Goal: Transaction & Acquisition: Purchase product/service

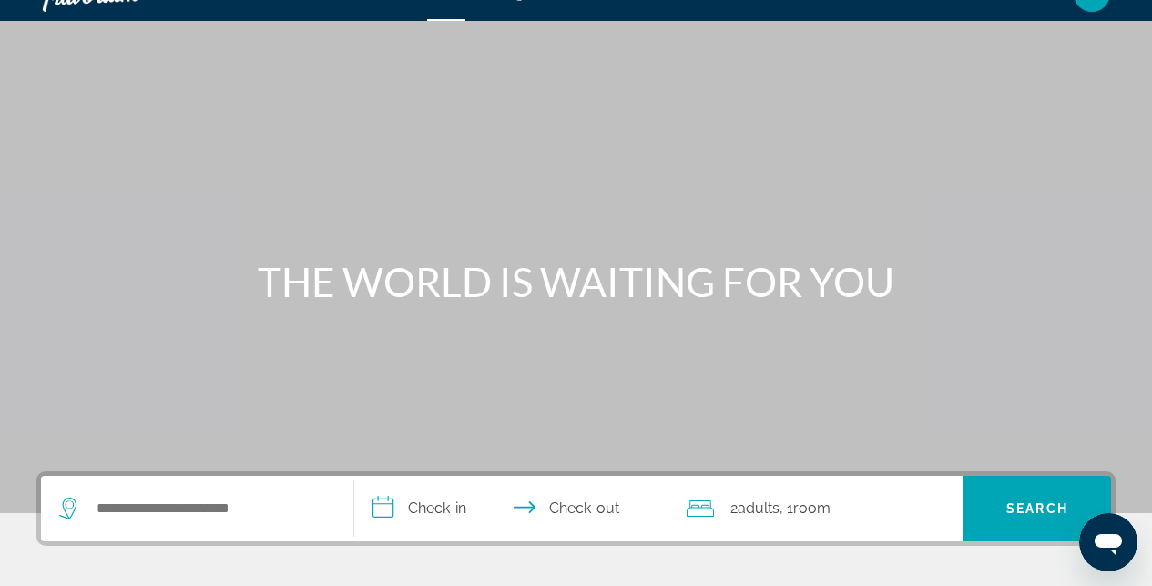
scroll to position [182, 0]
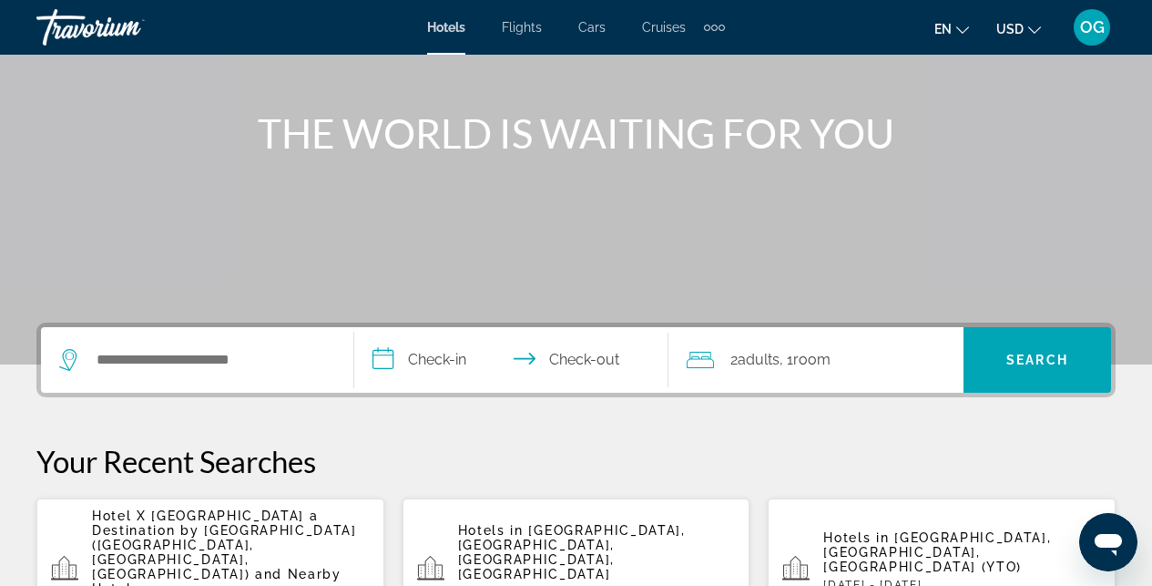
click at [402, 354] on input "**********" at bounding box center [514, 362] width 321 height 71
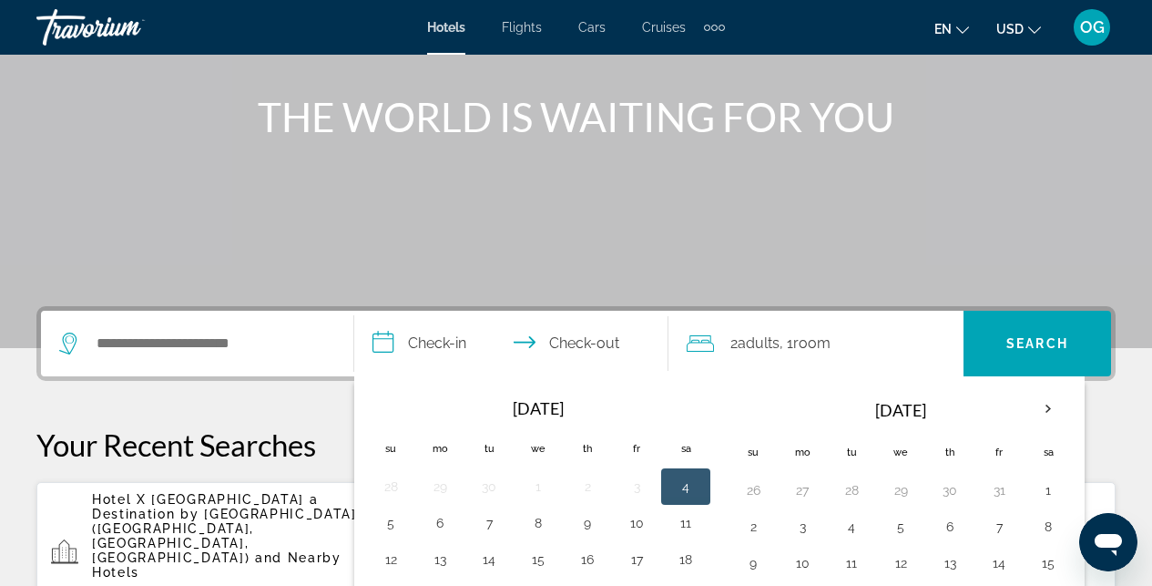
scroll to position [210, 0]
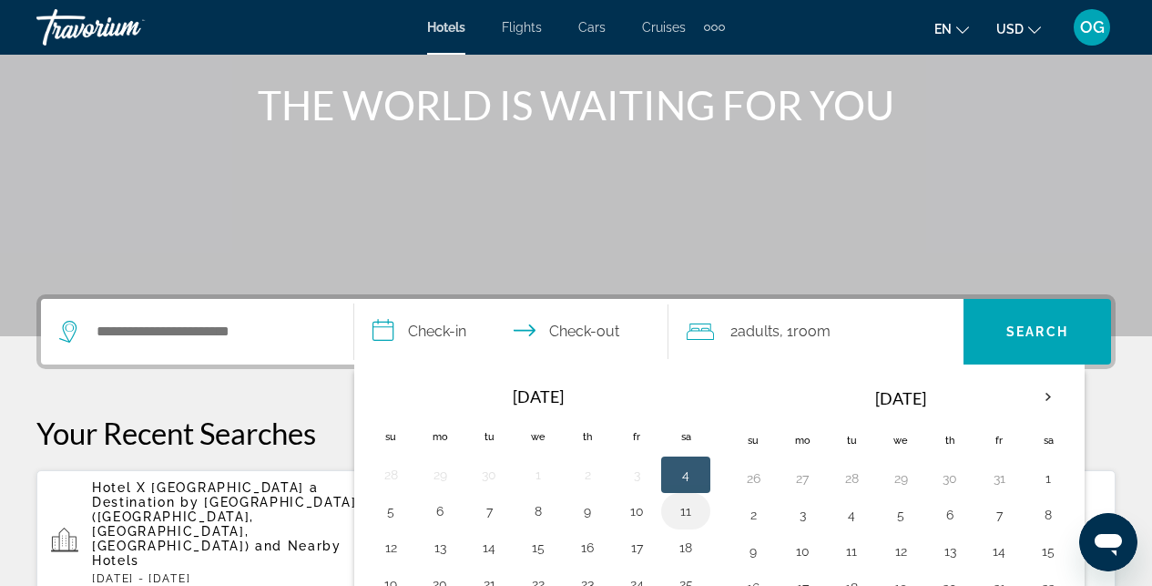
click at [687, 504] on button "11" at bounding box center [685, 510] width 29 height 25
click at [387, 547] on button "12" at bounding box center [390, 547] width 29 height 25
type input "**********"
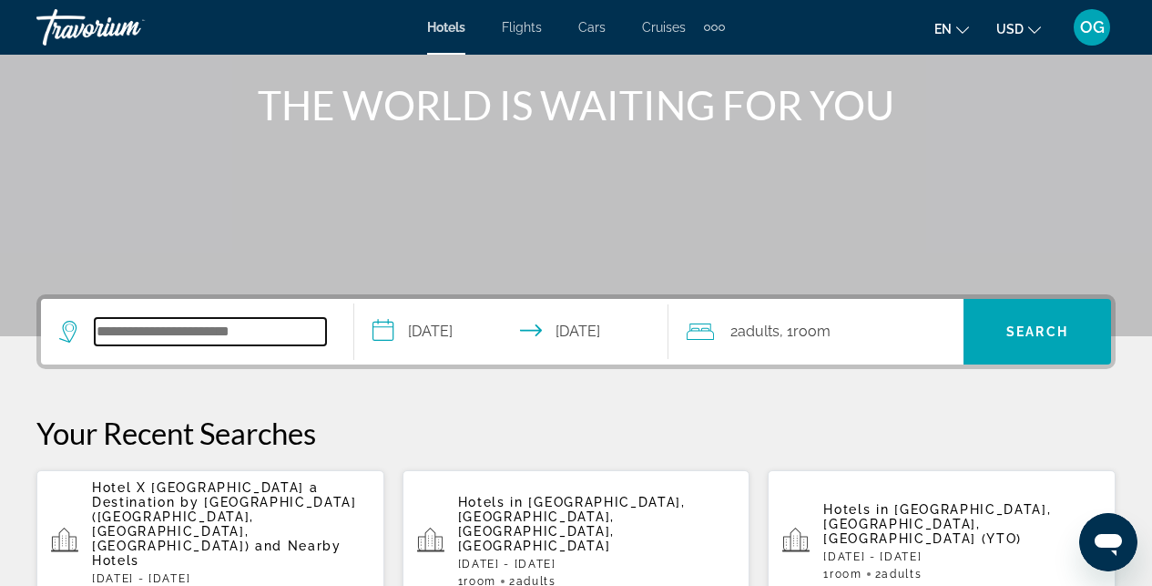
click at [231, 338] on input "Search hotel destination" at bounding box center [210, 331] width 231 height 27
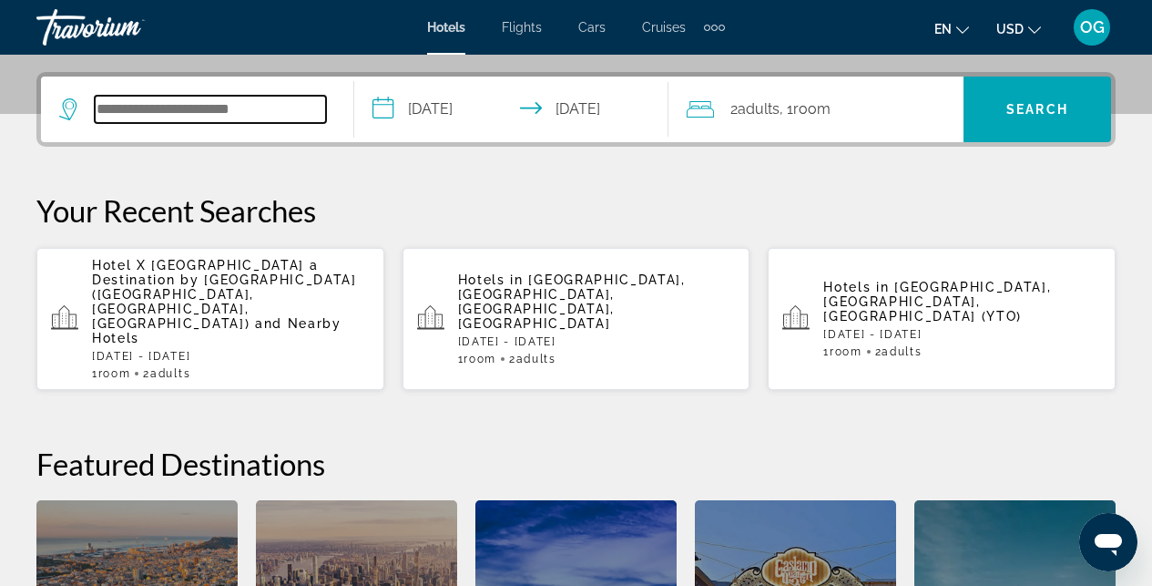
scroll to position [445, 0]
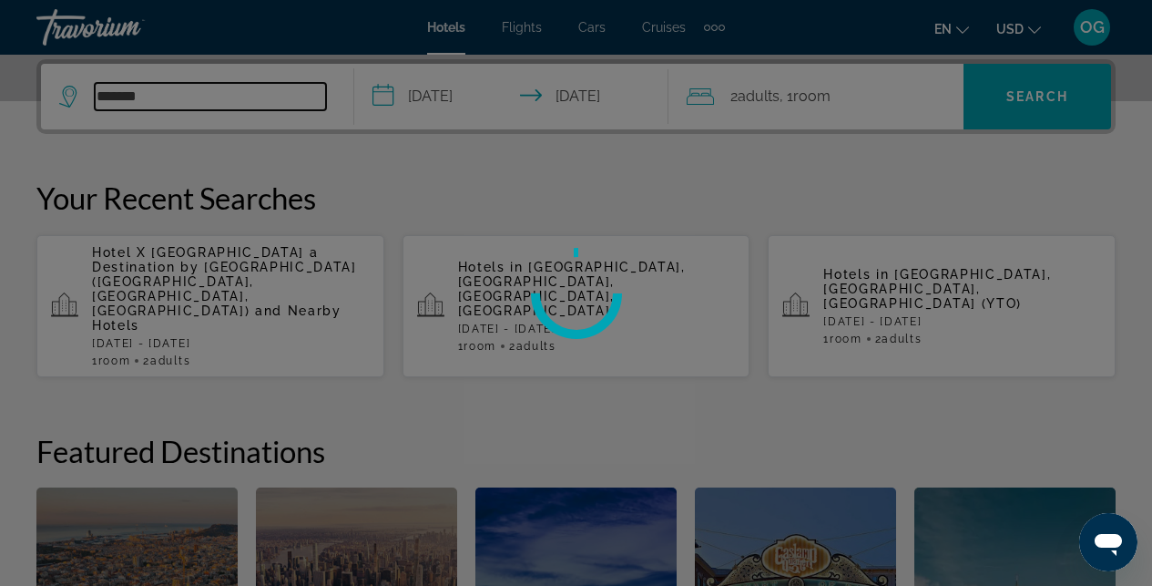
type input "*******"
click at [198, 274] on div at bounding box center [576, 293] width 1152 height 586
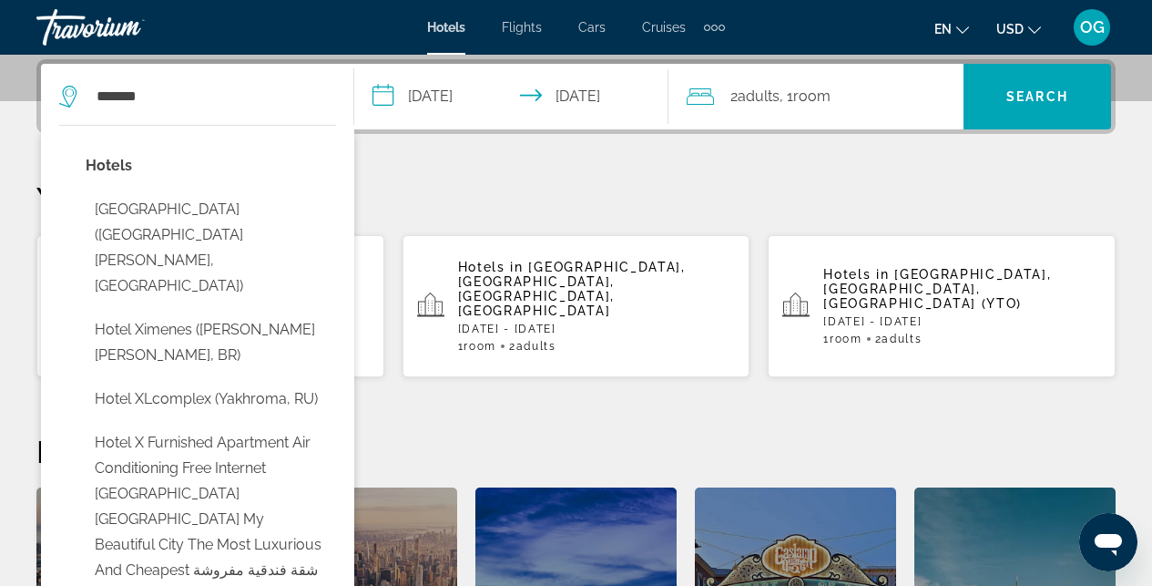
click at [631, 171] on div "**********" at bounding box center [576, 408] width 1152 height 698
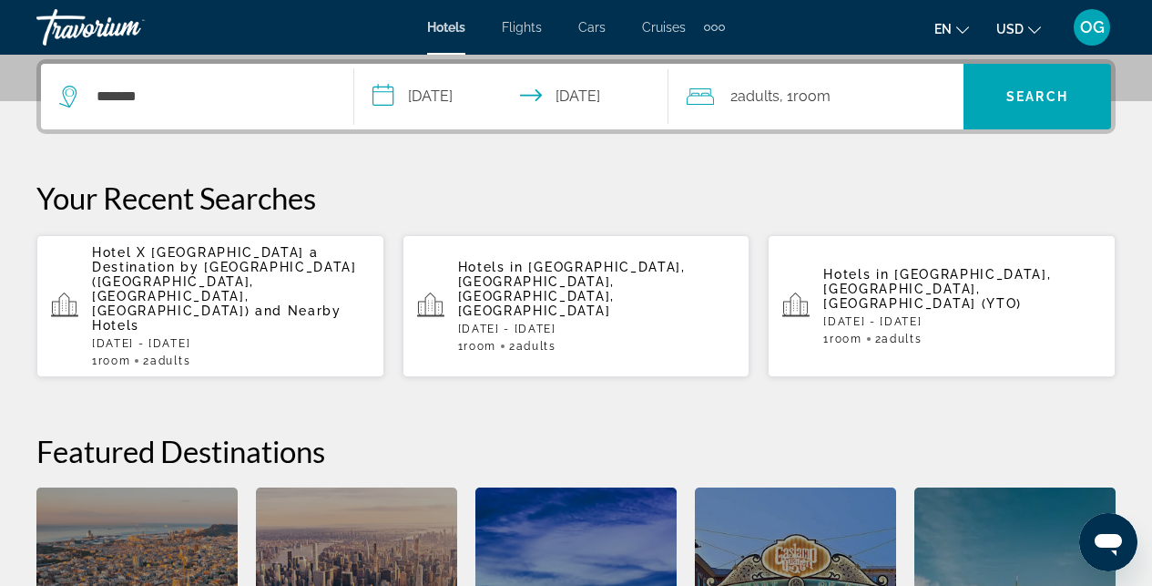
click at [173, 303] on span "and Nearby Hotels" at bounding box center [216, 317] width 249 height 29
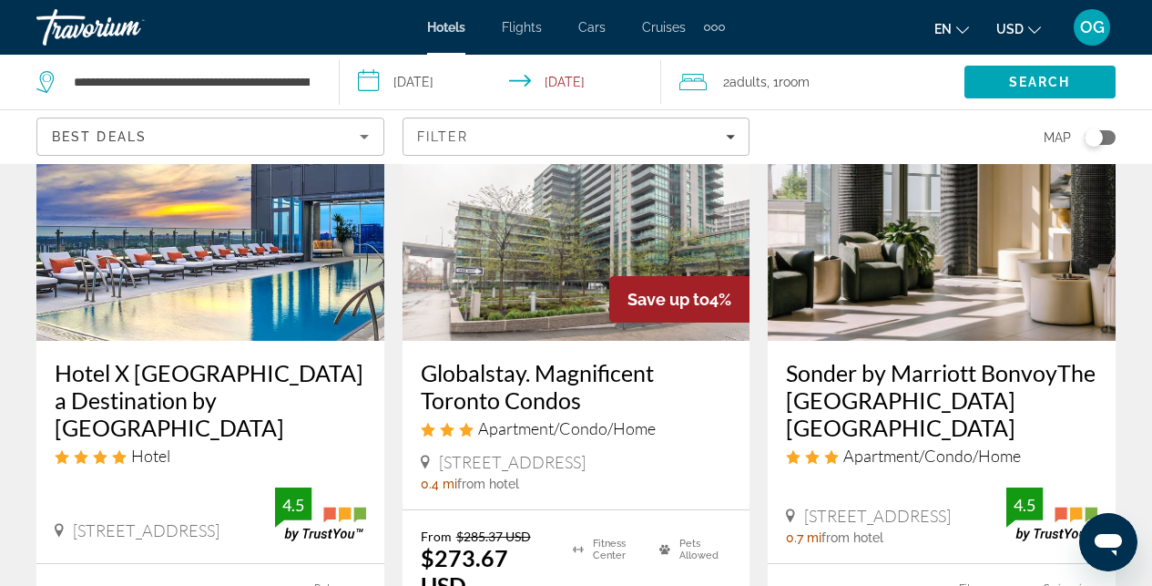
scroll to position [243, 0]
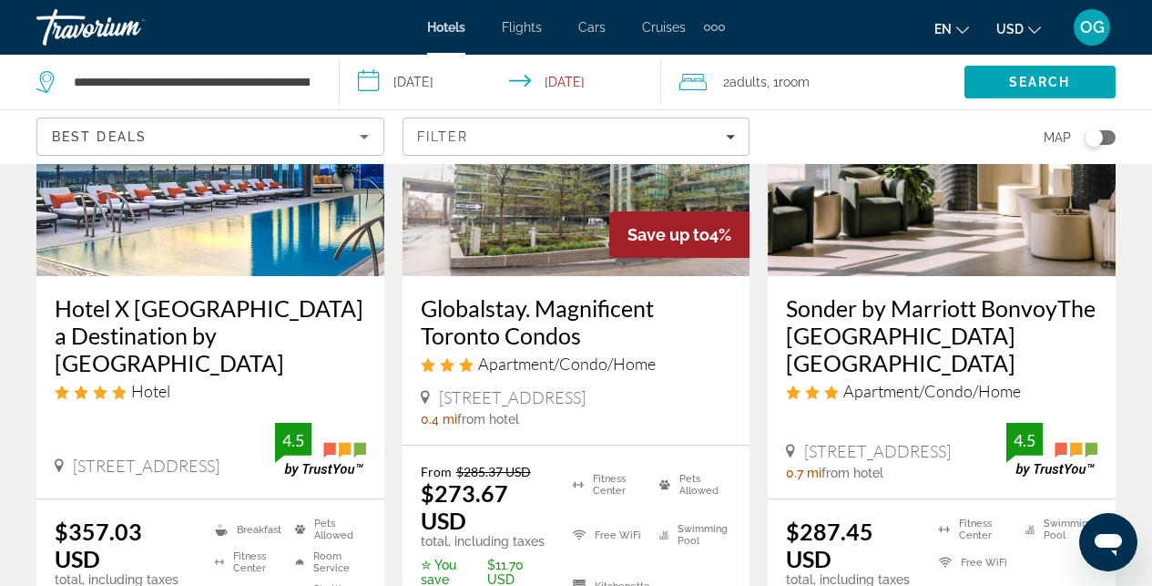
click at [170, 243] on img "Main content" at bounding box center [210, 130] width 348 height 291
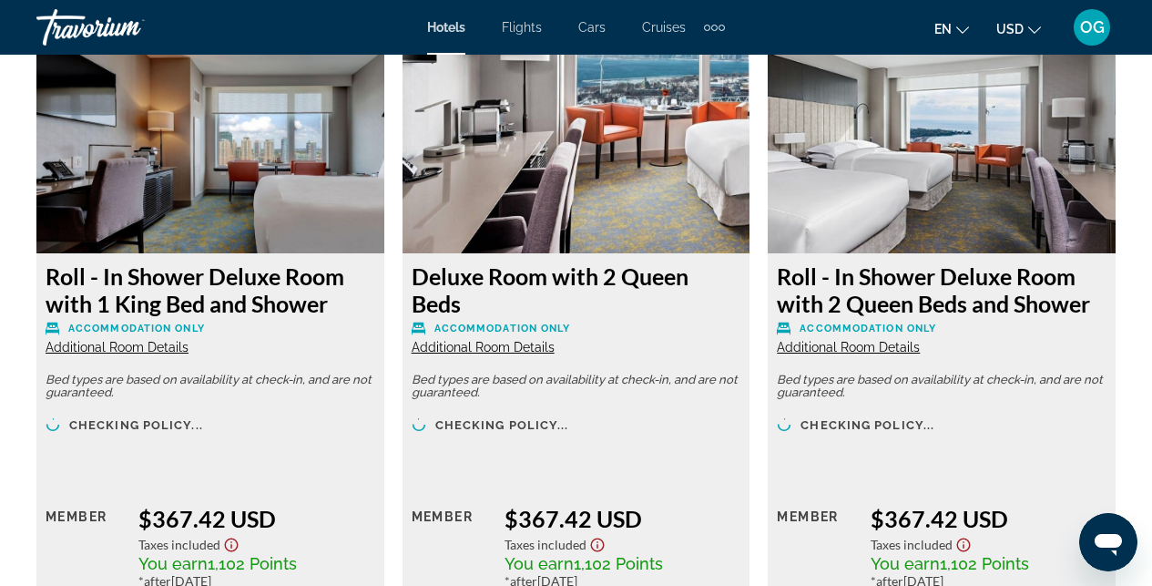
scroll to position [3552, 0]
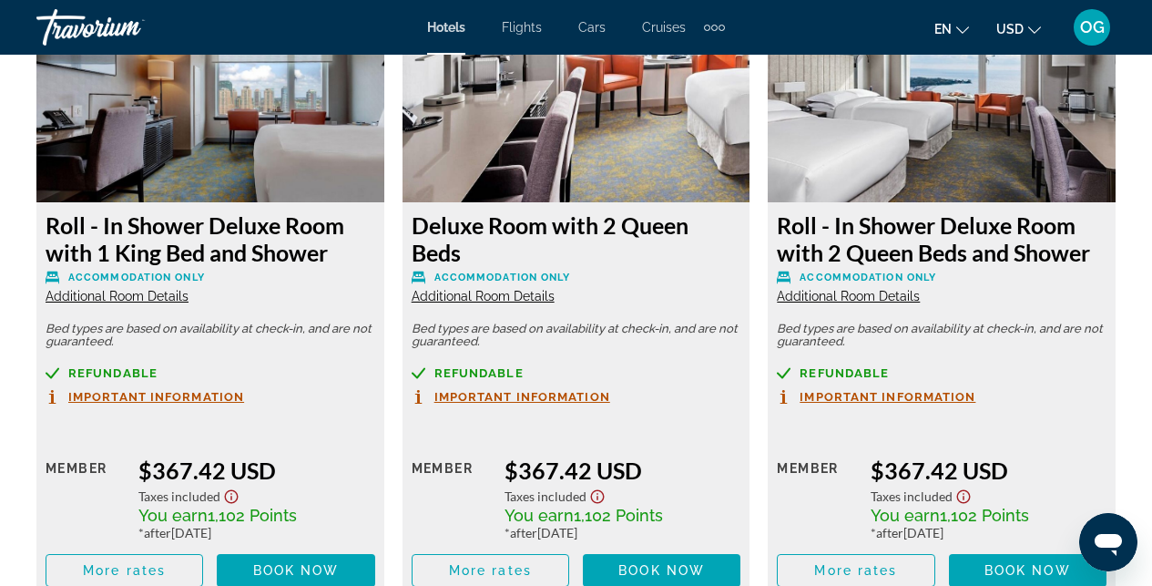
click at [474, 391] on span "Important Information" at bounding box center [522, 397] width 176 height 12
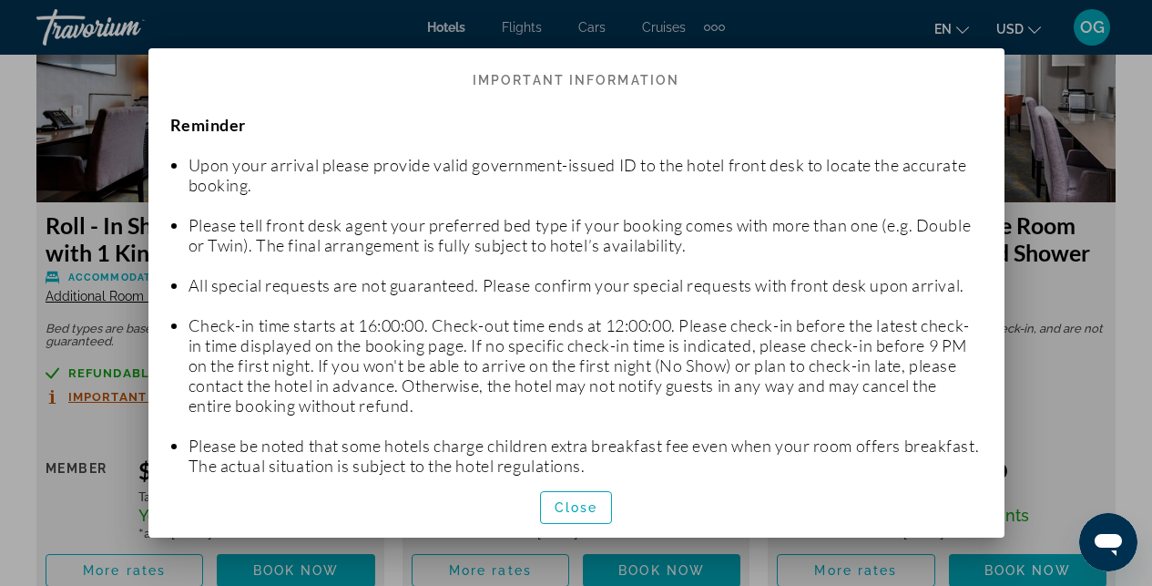
scroll to position [0, 0]
click at [586, 498] on span "button" at bounding box center [576, 507] width 71 height 44
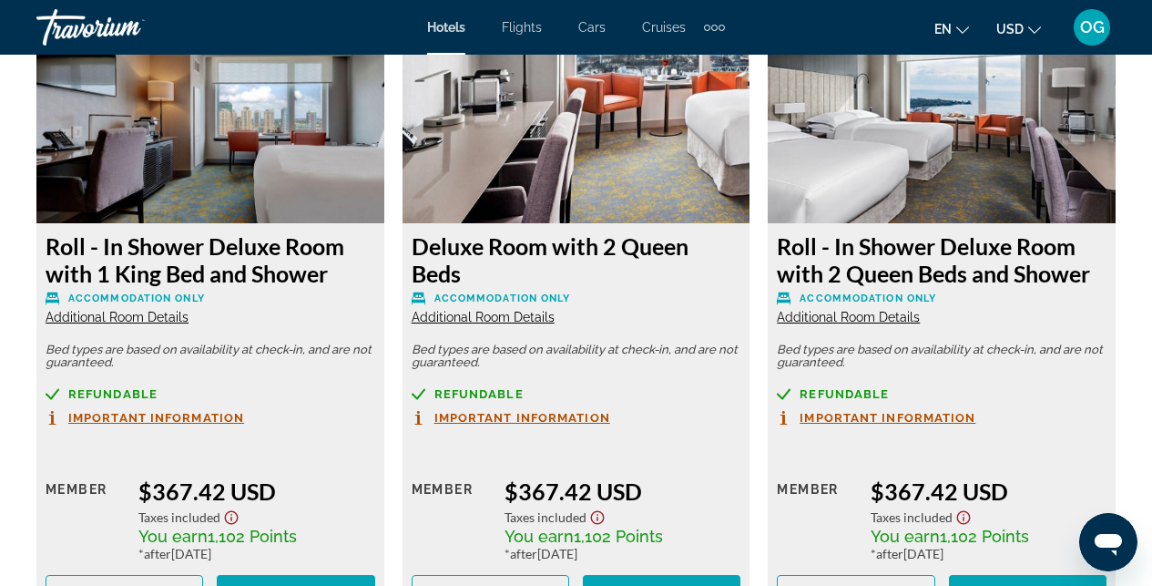
scroll to position [3532, 0]
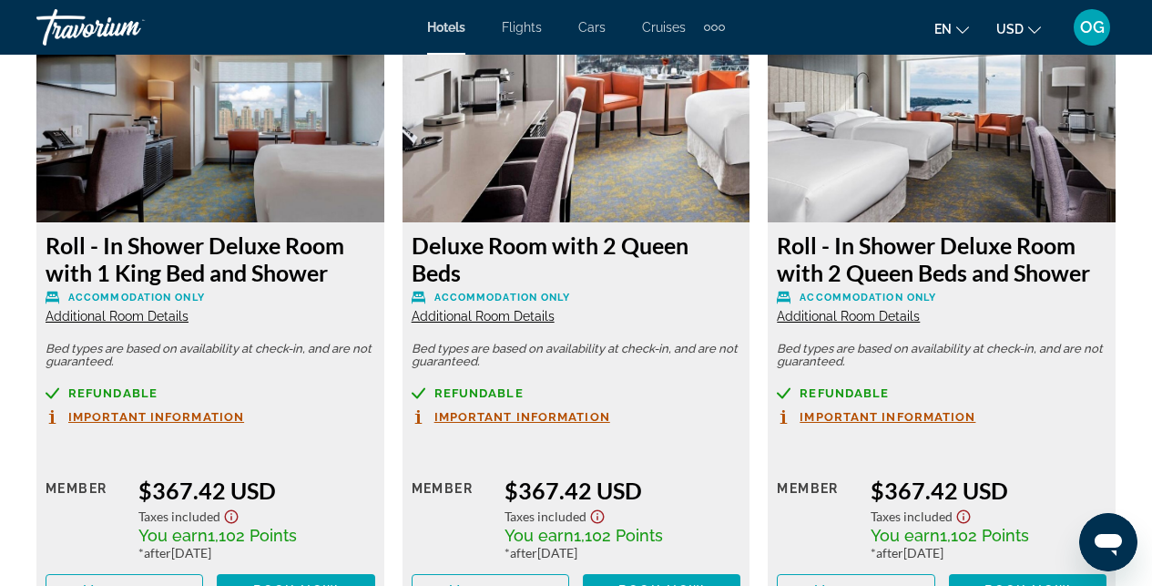
click at [499, 309] on span "Additional Room Details" at bounding box center [483, 316] width 143 height 15
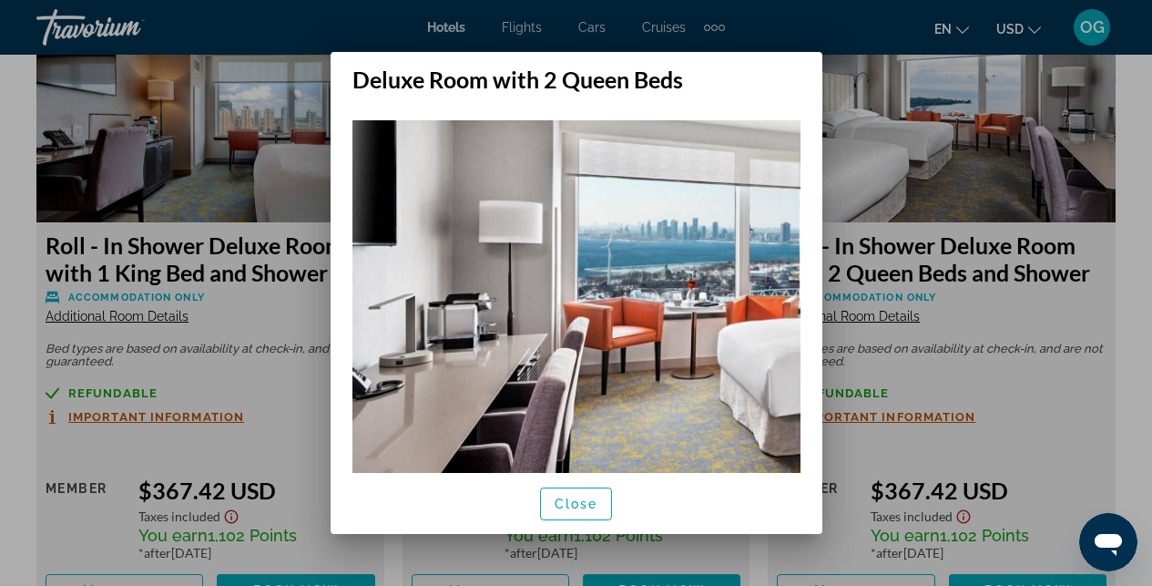
scroll to position [0, 0]
click at [588, 512] on span "button" at bounding box center [576, 504] width 71 height 44
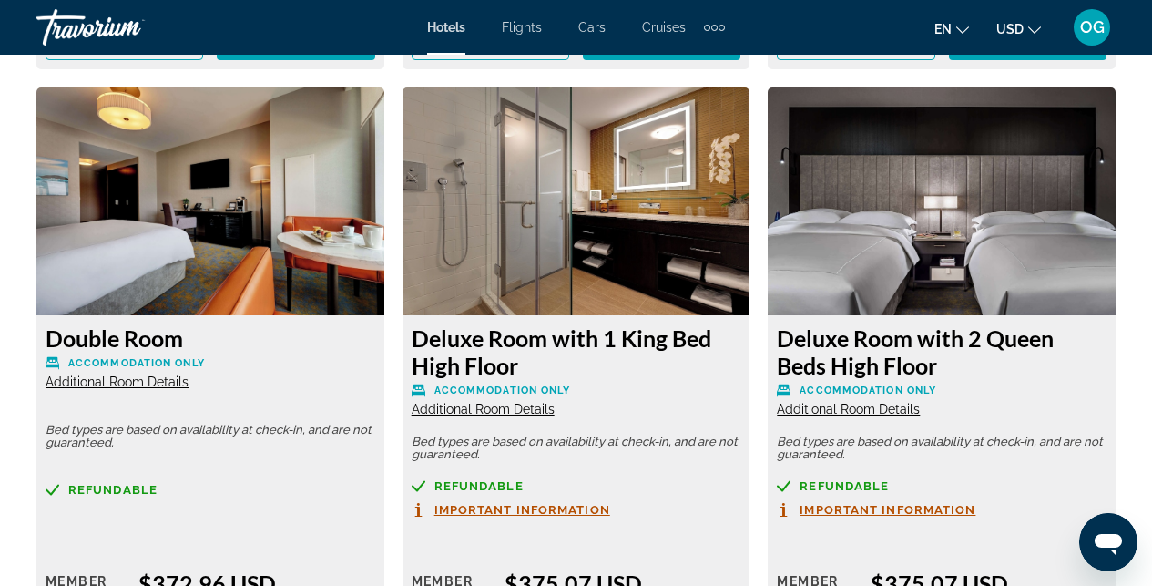
scroll to position [4163, 0]
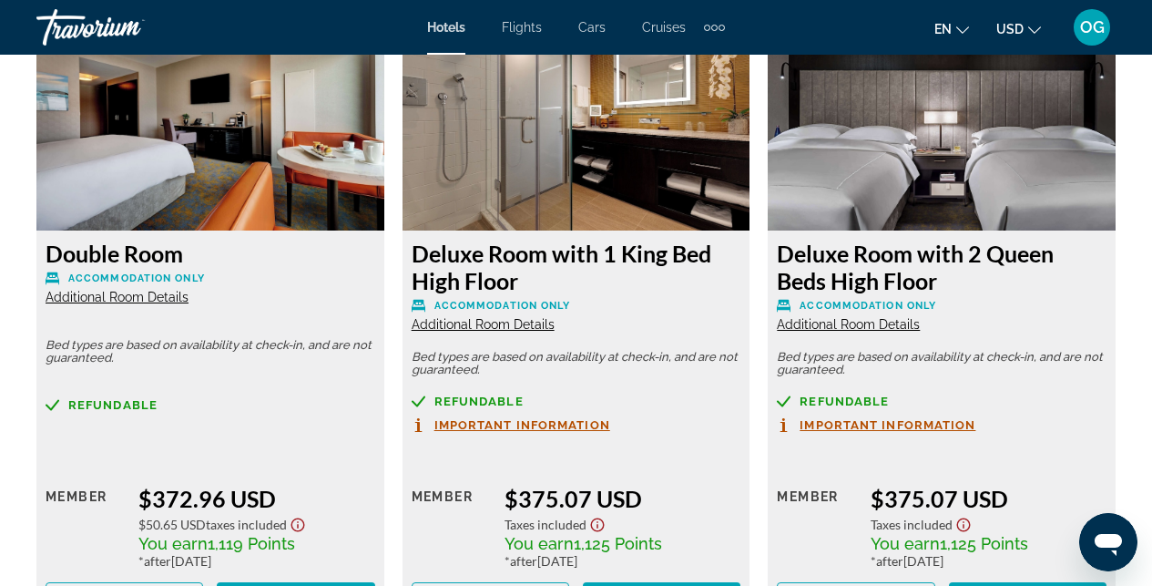
click at [129, 290] on span "Additional Room Details" at bounding box center [117, 297] width 143 height 15
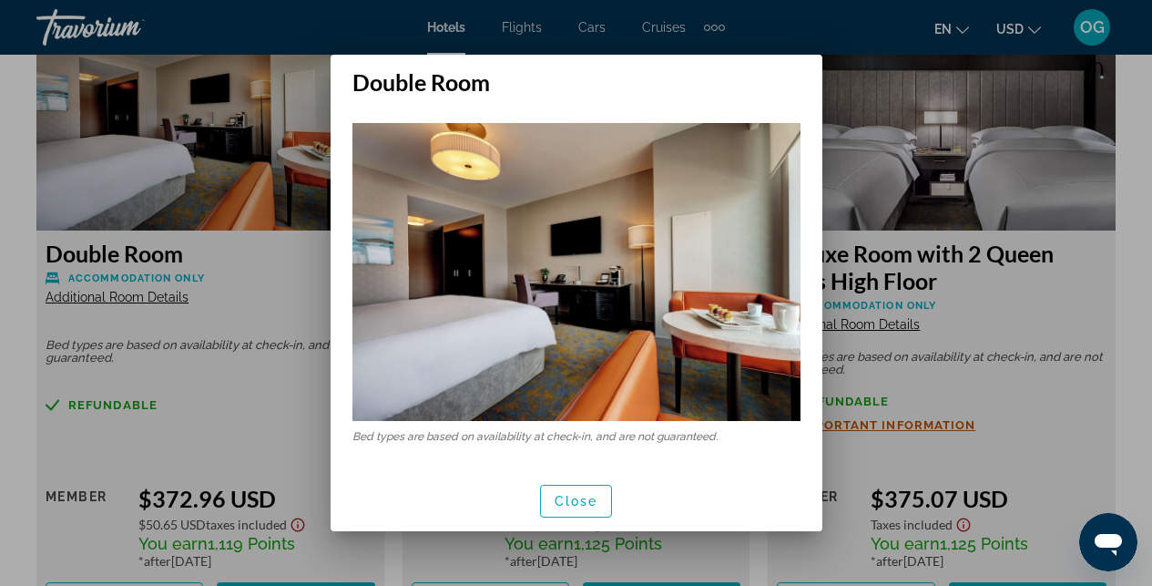
scroll to position [0, 0]
click at [121, 309] on div at bounding box center [576, 293] width 1152 height 586
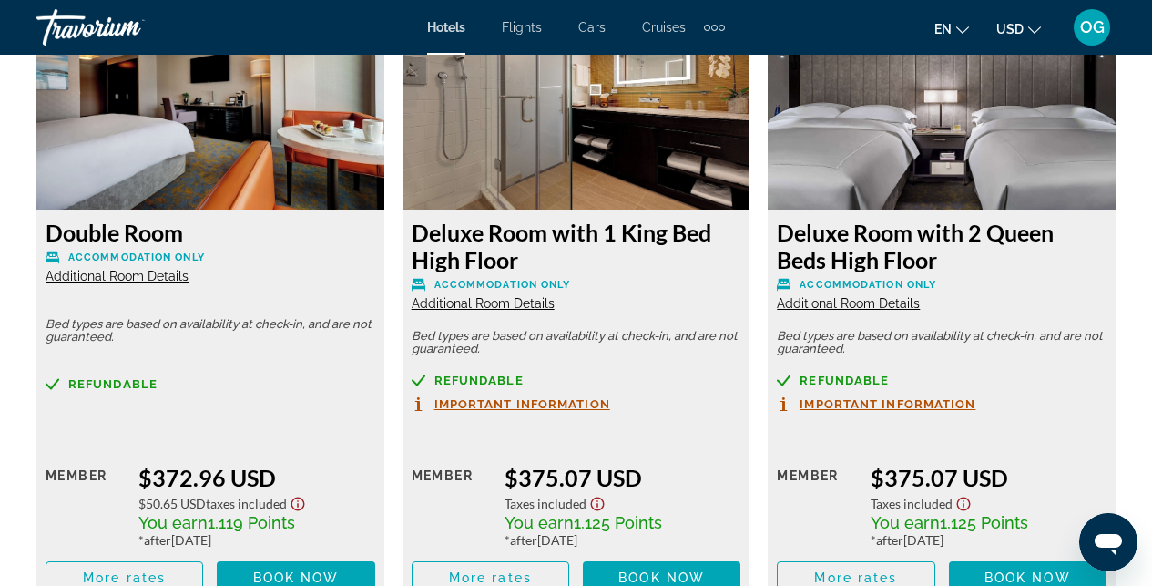
scroll to position [3814, 0]
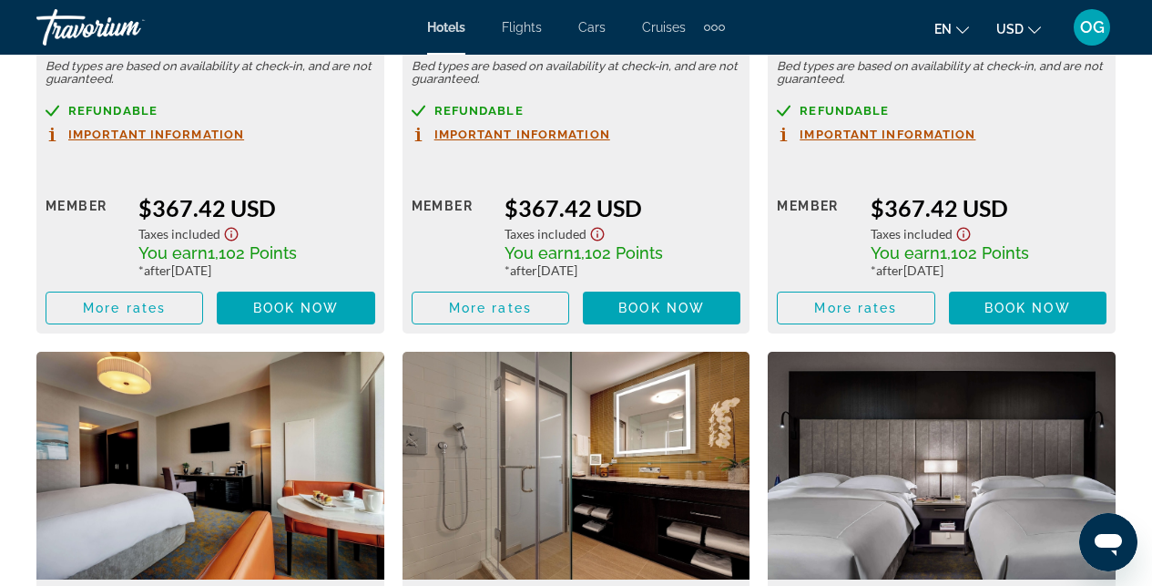
click at [280, 490] on img "Main content" at bounding box center [210, 465] width 348 height 228
click at [315, 428] on img "Main content" at bounding box center [210, 465] width 348 height 228
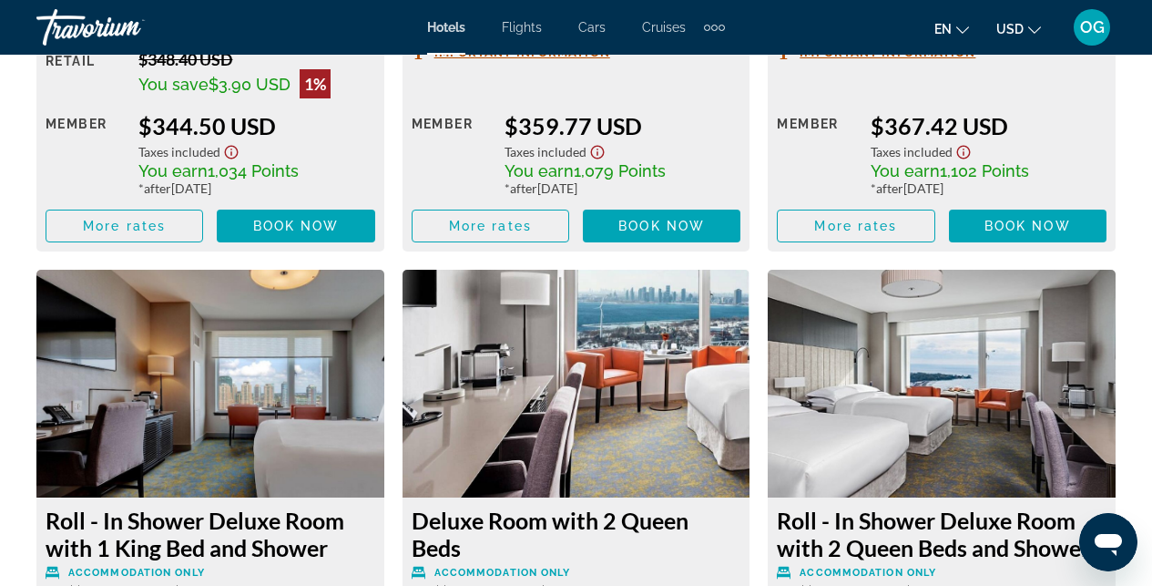
scroll to position [3271, 0]
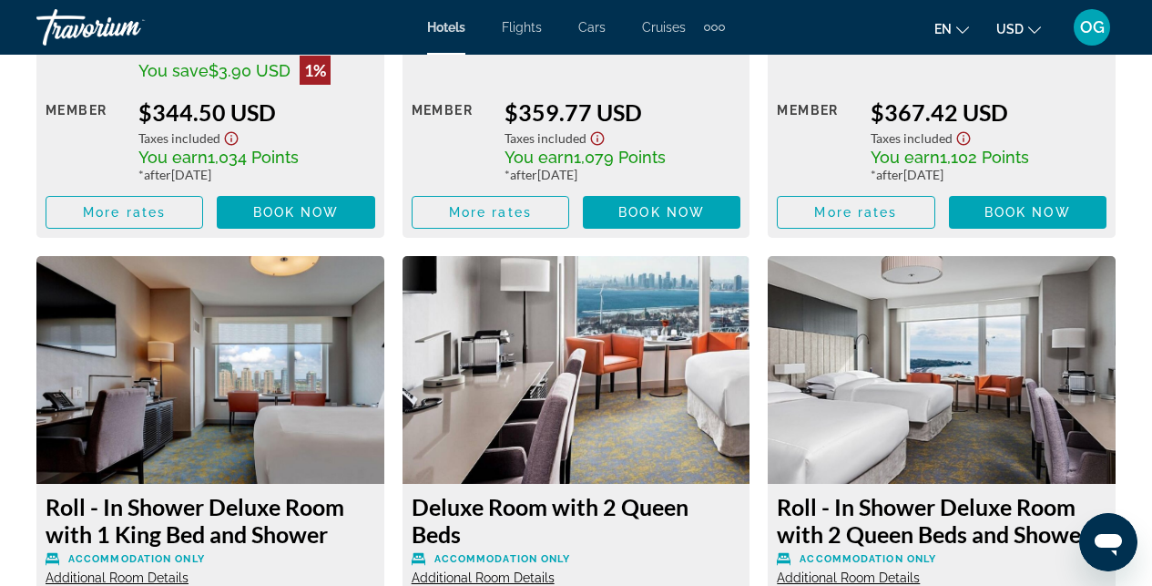
click at [971, 343] on img "Main content" at bounding box center [942, 370] width 348 height 228
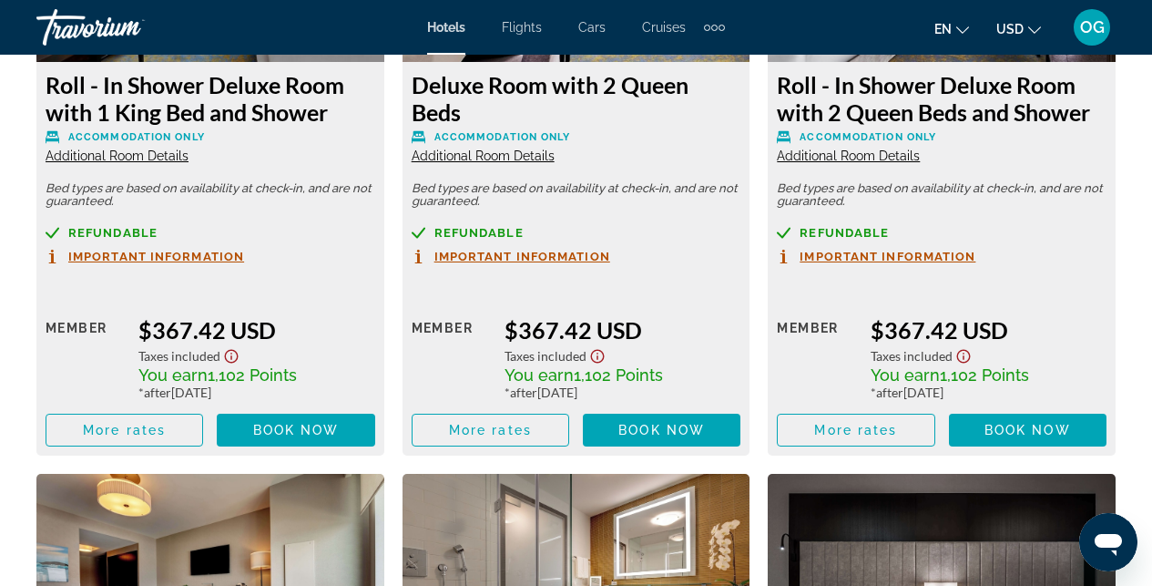
scroll to position [3695, 0]
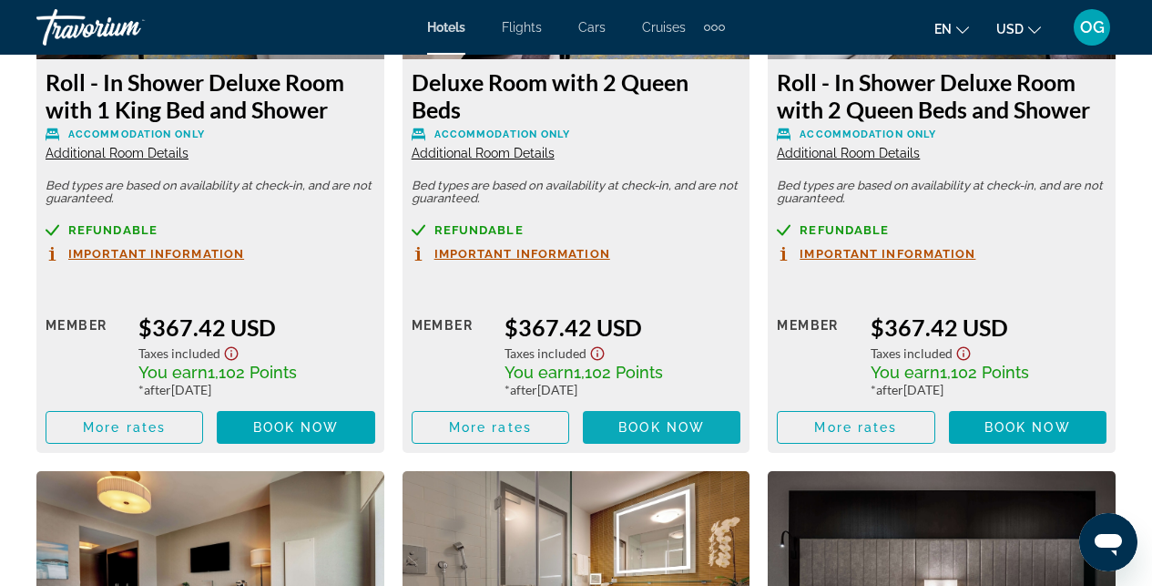
click at [666, 420] on span "Book now" at bounding box center [661, 427] width 87 height 15
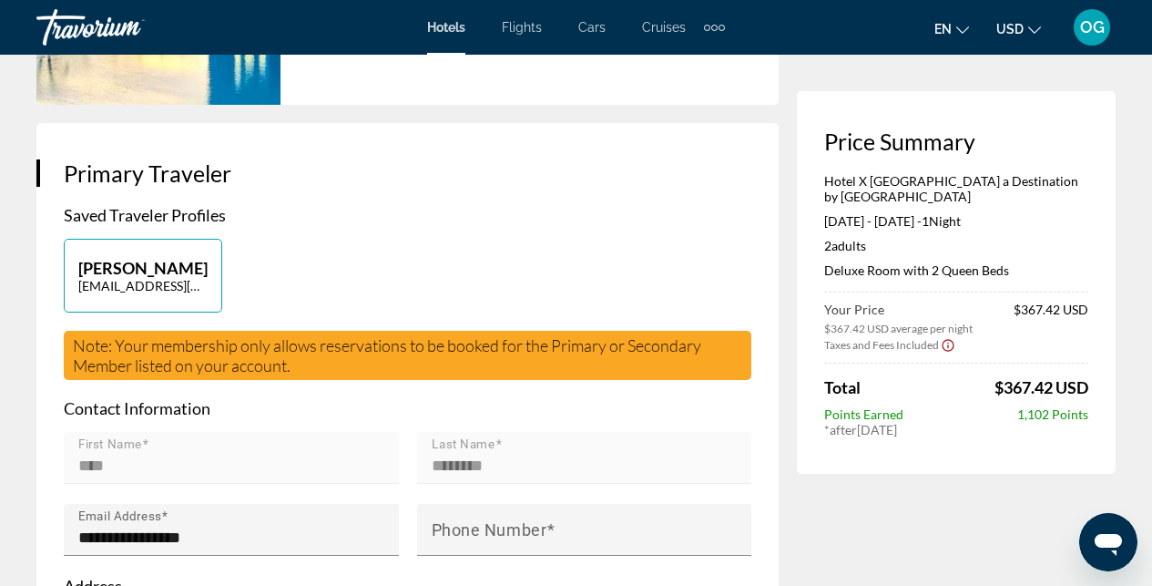
scroll to position [591, 0]
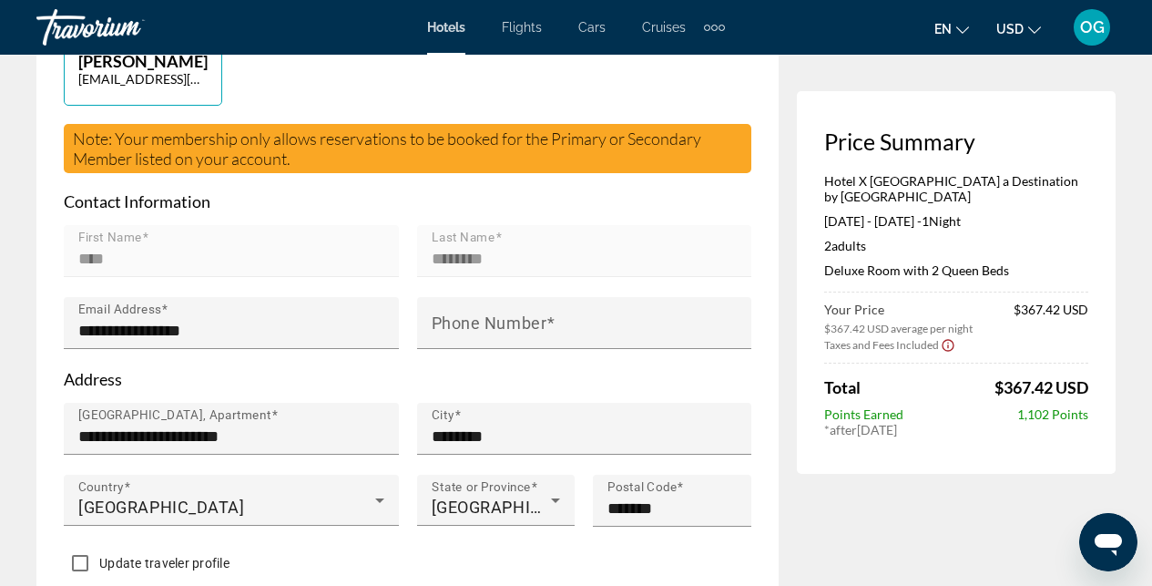
click at [946, 339] on icon "Show Taxes and Fees disclaimer" at bounding box center [948, 345] width 12 height 12
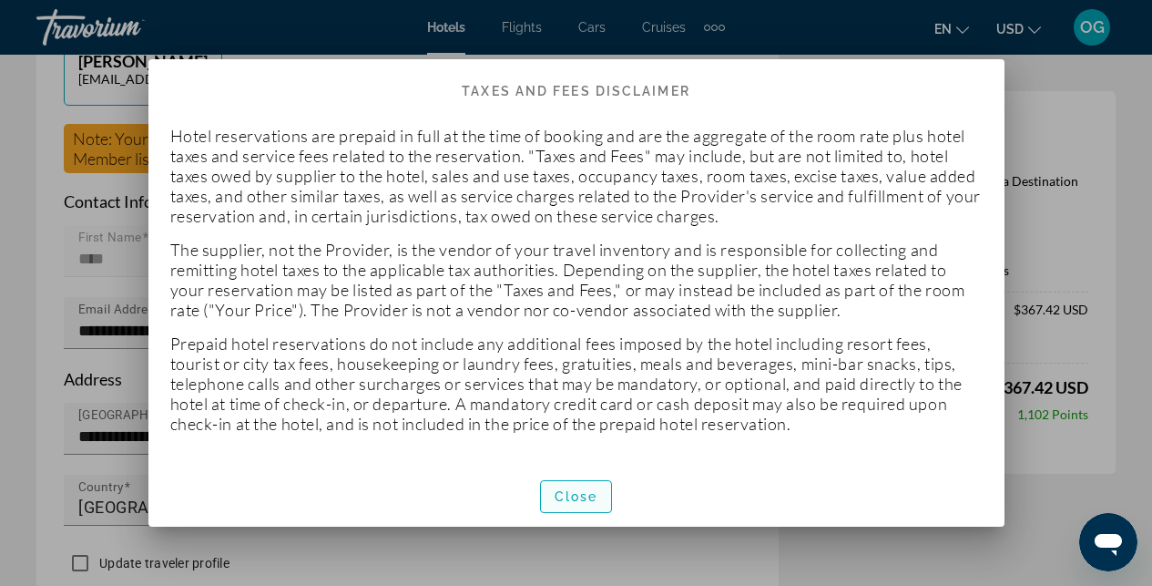
click at [579, 498] on span "Close" at bounding box center [577, 496] width 44 height 15
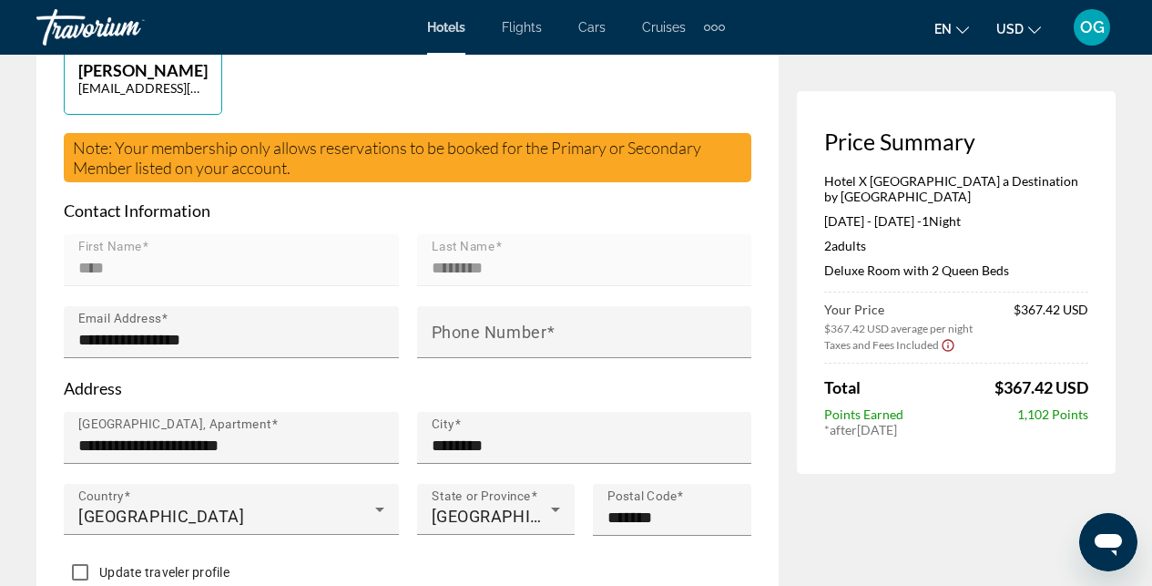
scroll to position [581, 0]
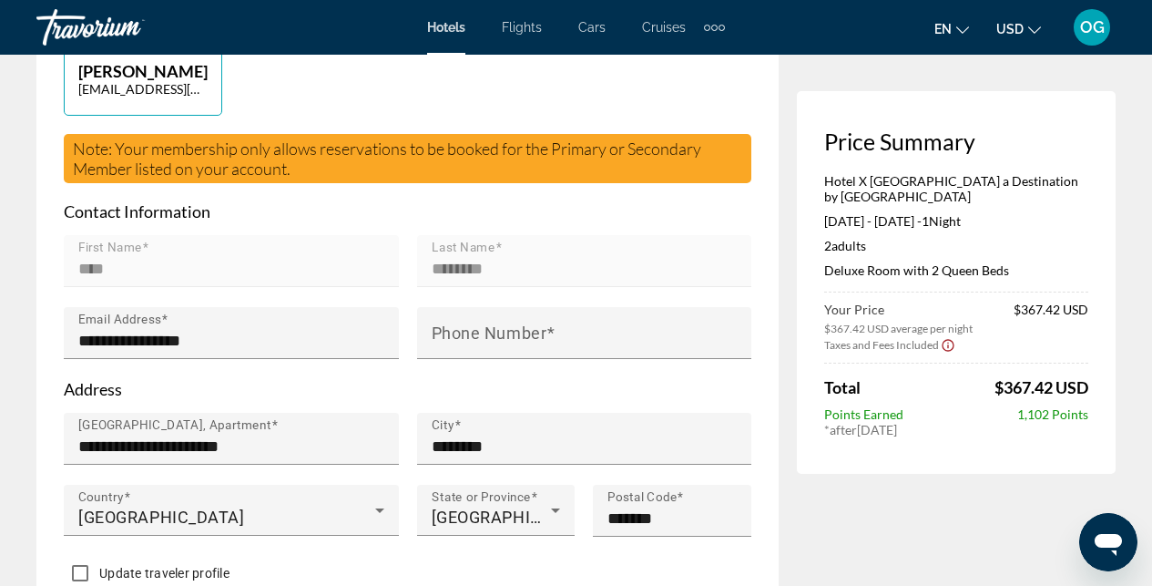
click at [448, 240] on mat-label "Last Name" at bounding box center [464, 247] width 64 height 15
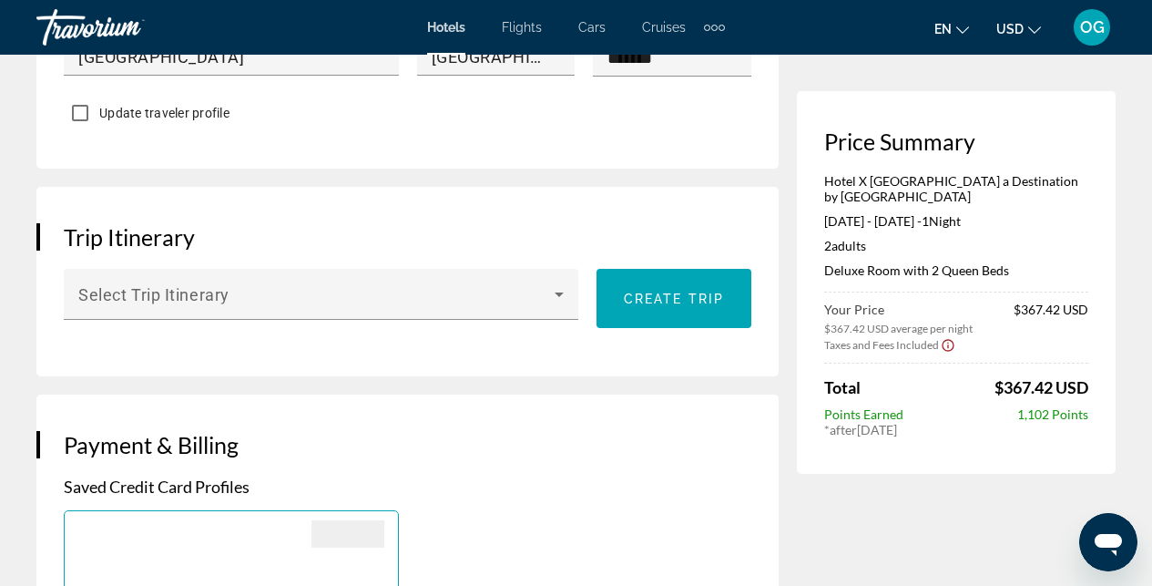
scroll to position [1021, 0]
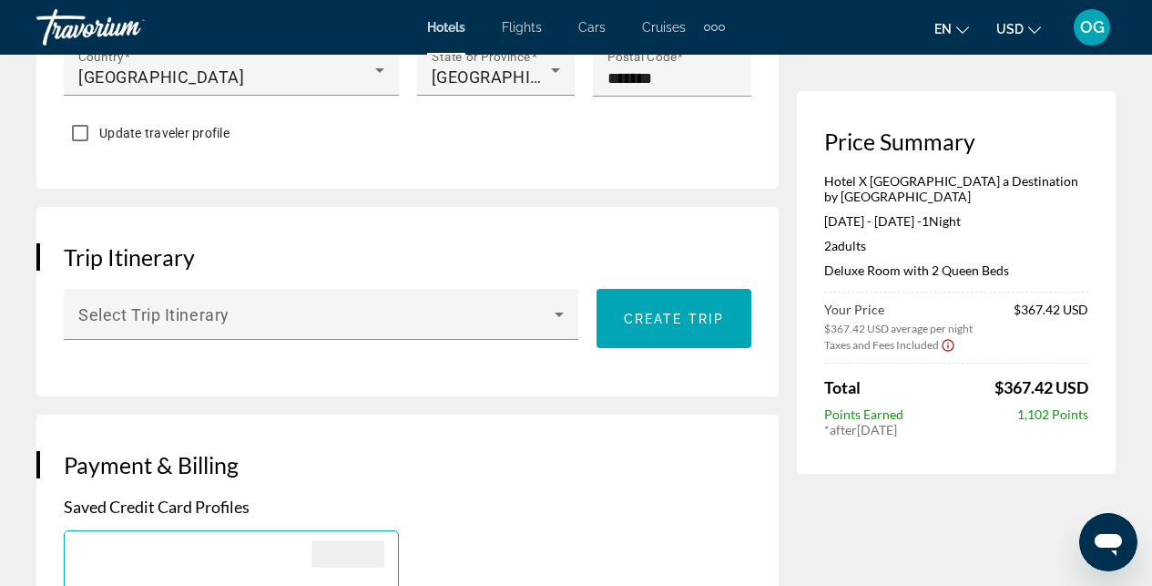
click at [1039, 27] on icon "Change currency" at bounding box center [1034, 29] width 13 height 7
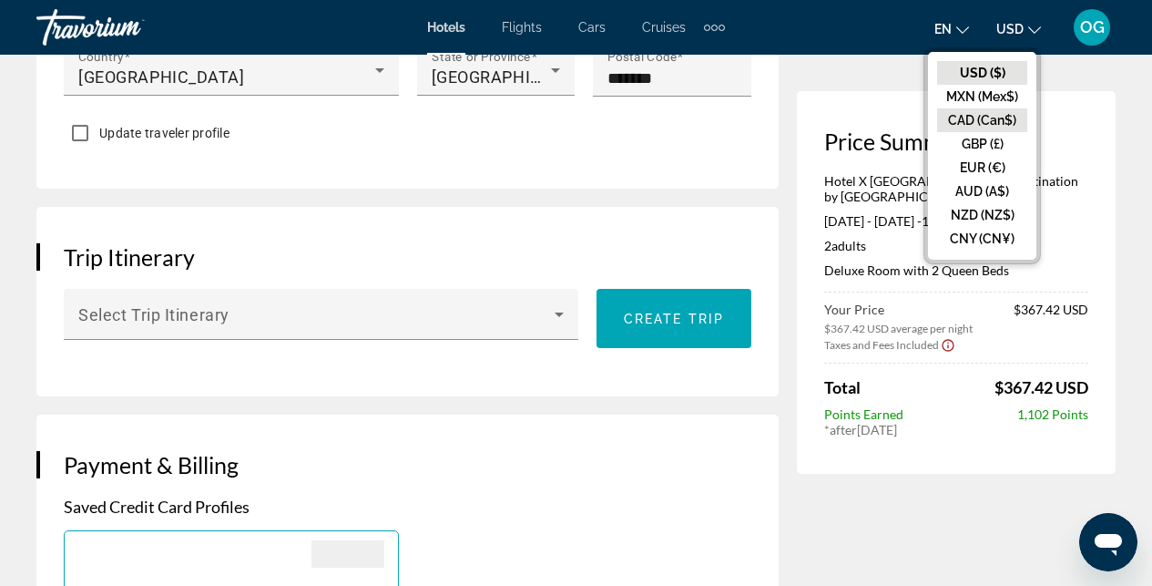
click at [1001, 121] on button "CAD (Can$)" at bounding box center [982, 120] width 90 height 24
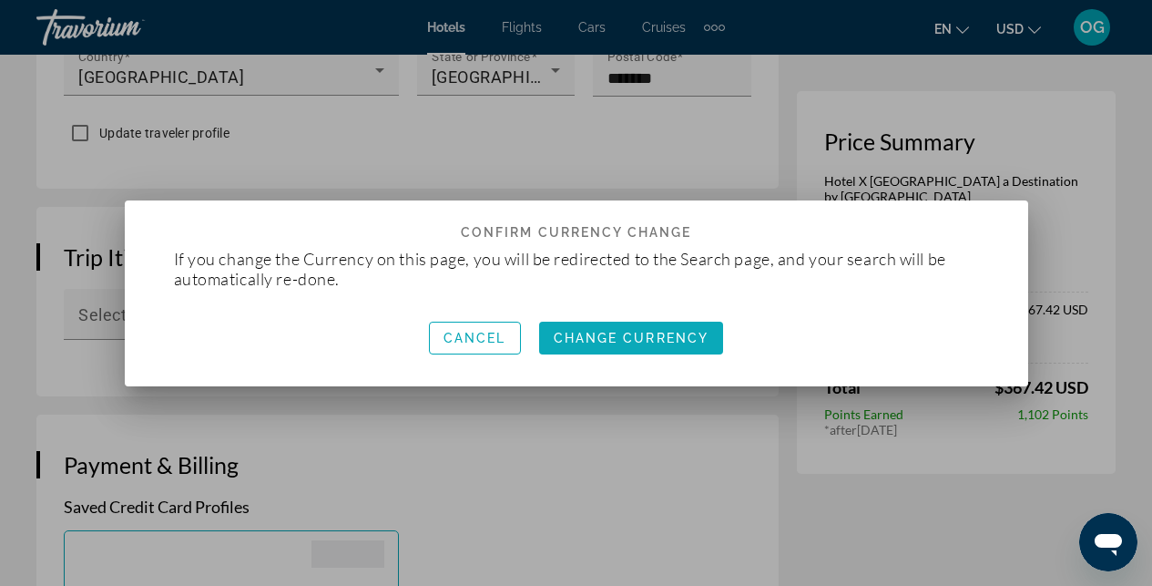
click at [570, 339] on span "Change Currency" at bounding box center [632, 338] width 156 height 15
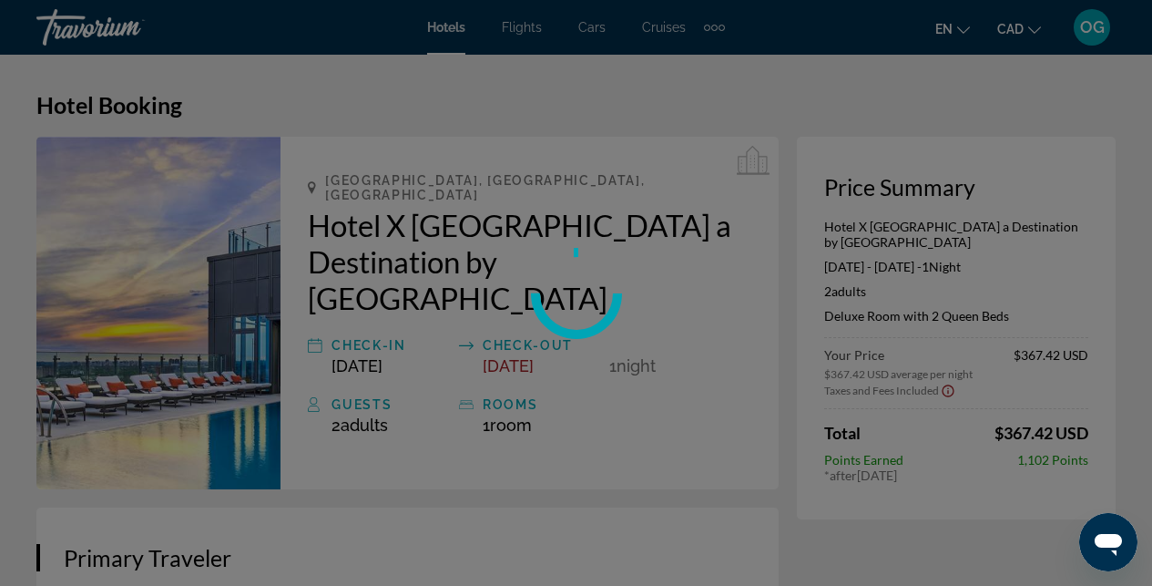
scroll to position [1021, 0]
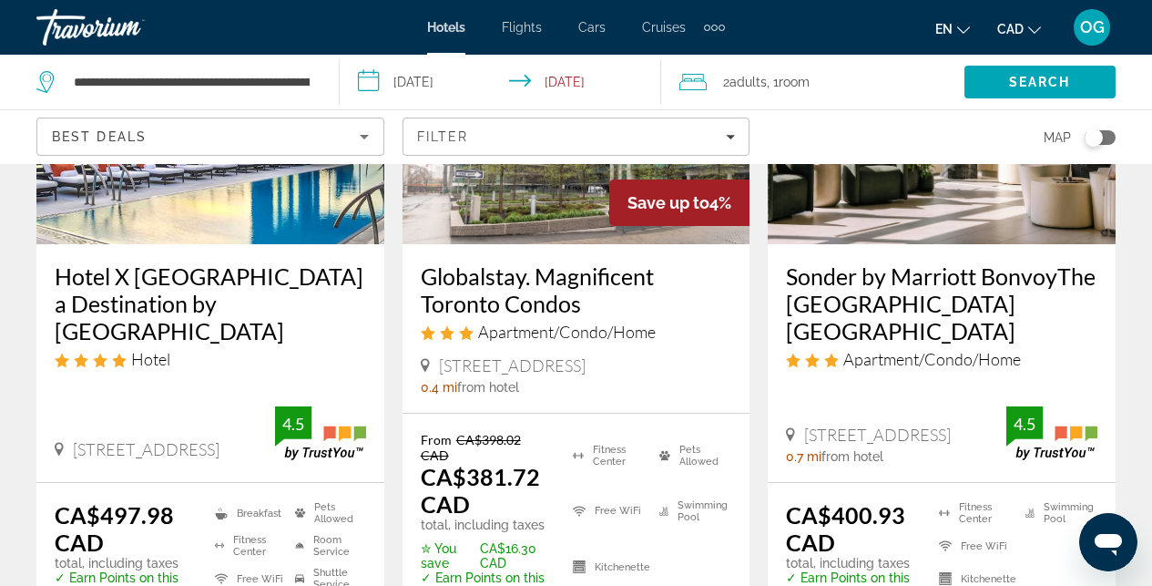
scroll to position [260, 0]
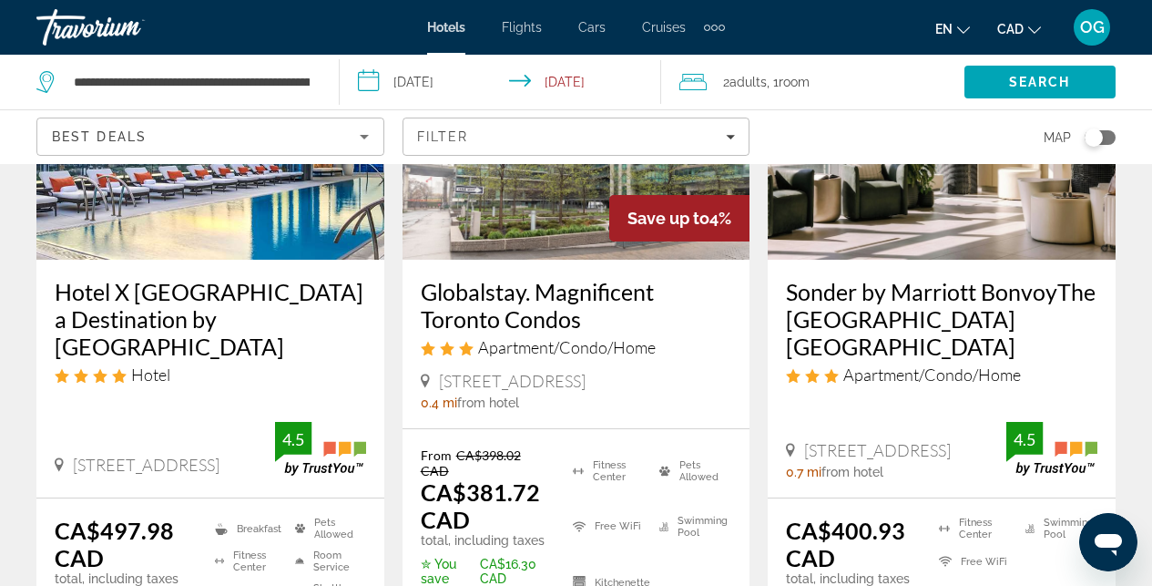
click at [209, 225] on img "Main content" at bounding box center [210, 113] width 348 height 291
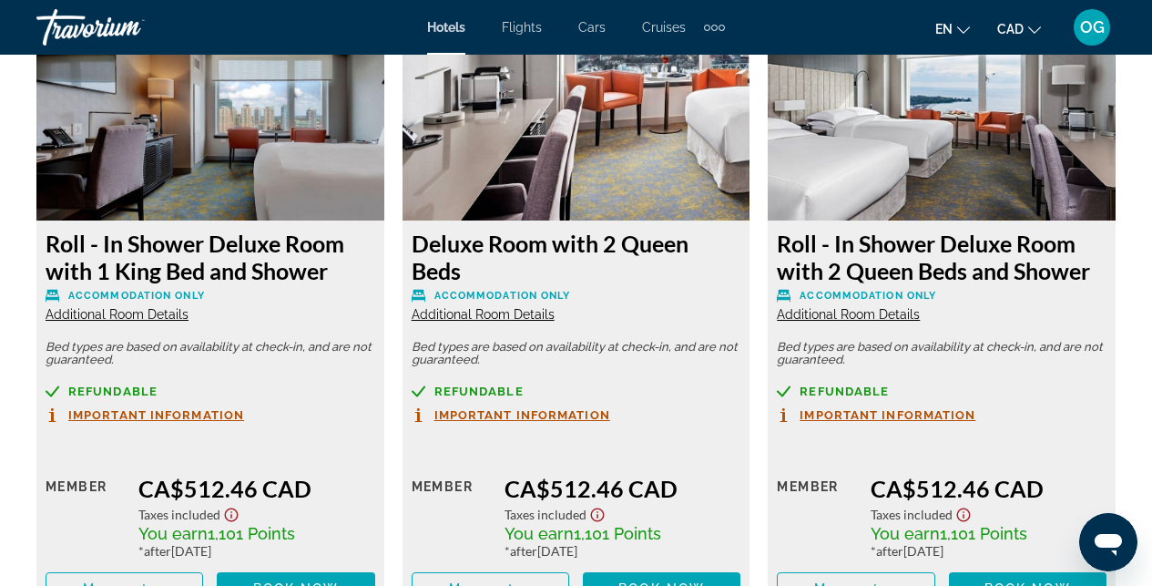
scroll to position [3588, 0]
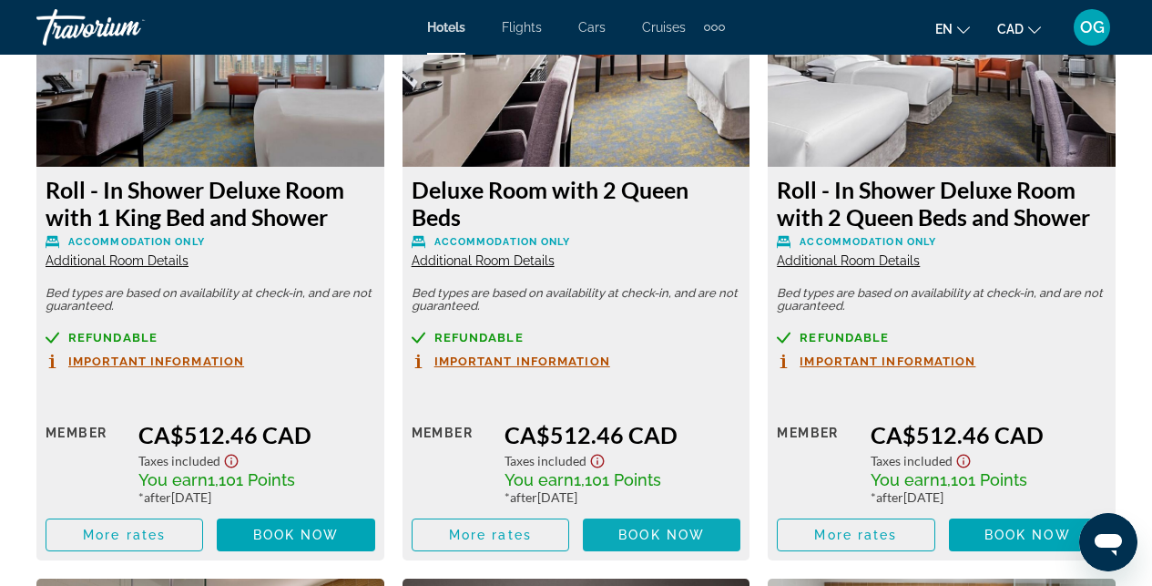
click at [617, 519] on span "Main content" at bounding box center [662, 535] width 158 height 44
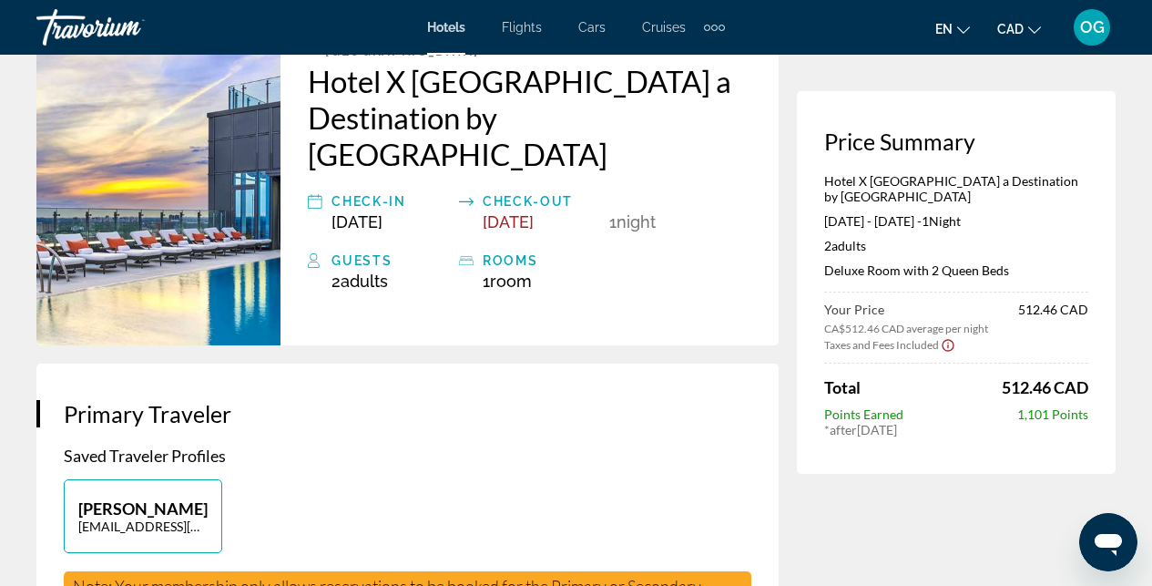
scroll to position [589, 0]
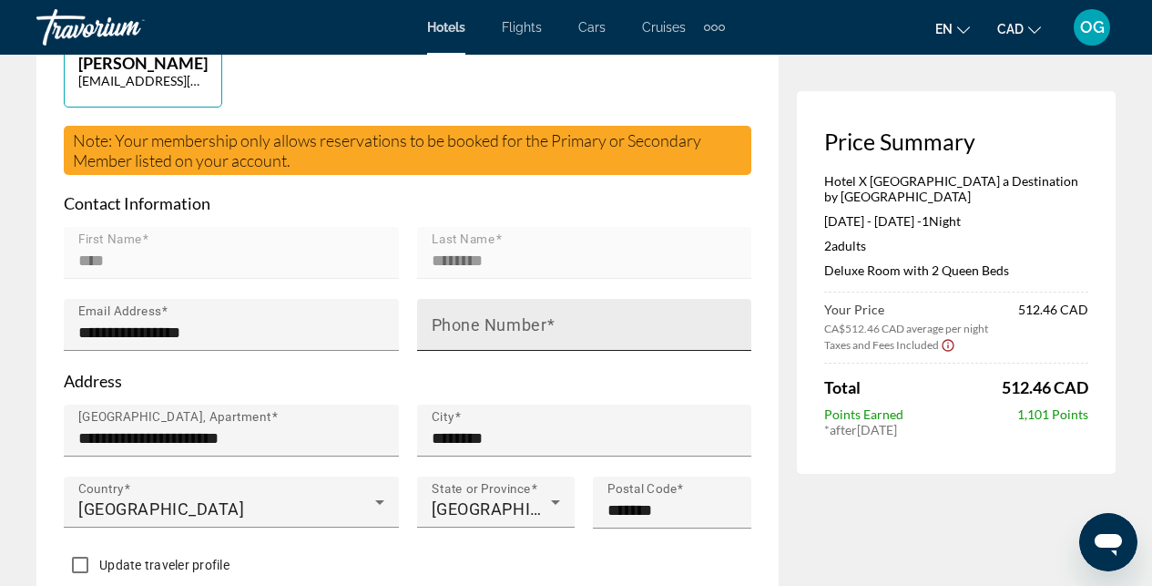
click at [468, 315] on mat-label "Phone Number" at bounding box center [490, 324] width 116 height 19
click at [468, 321] on input "Phone Number" at bounding box center [590, 332] width 317 height 22
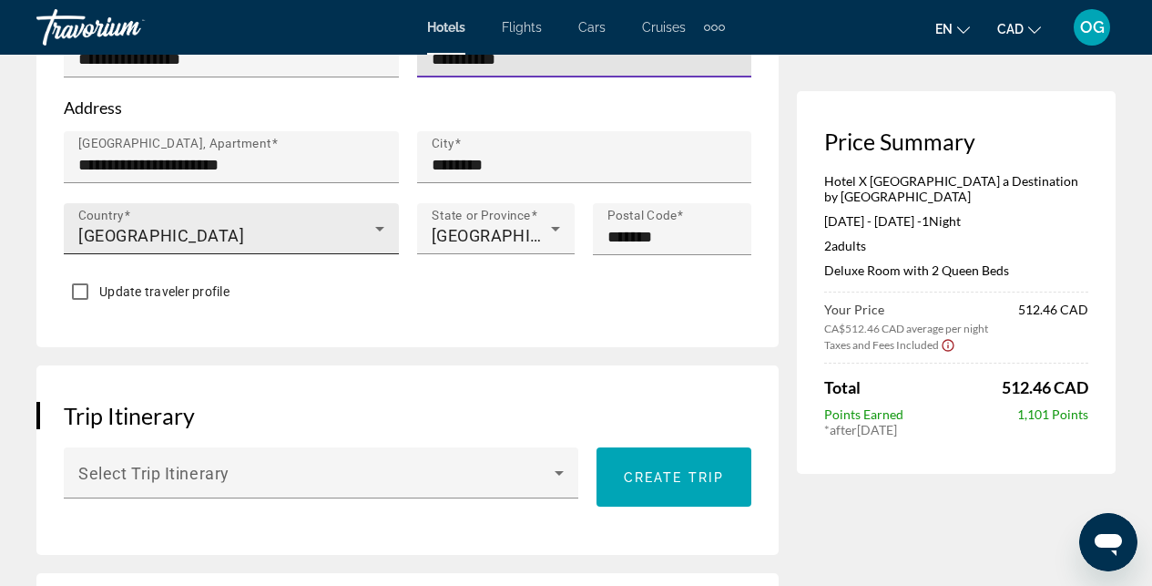
scroll to position [879, 0]
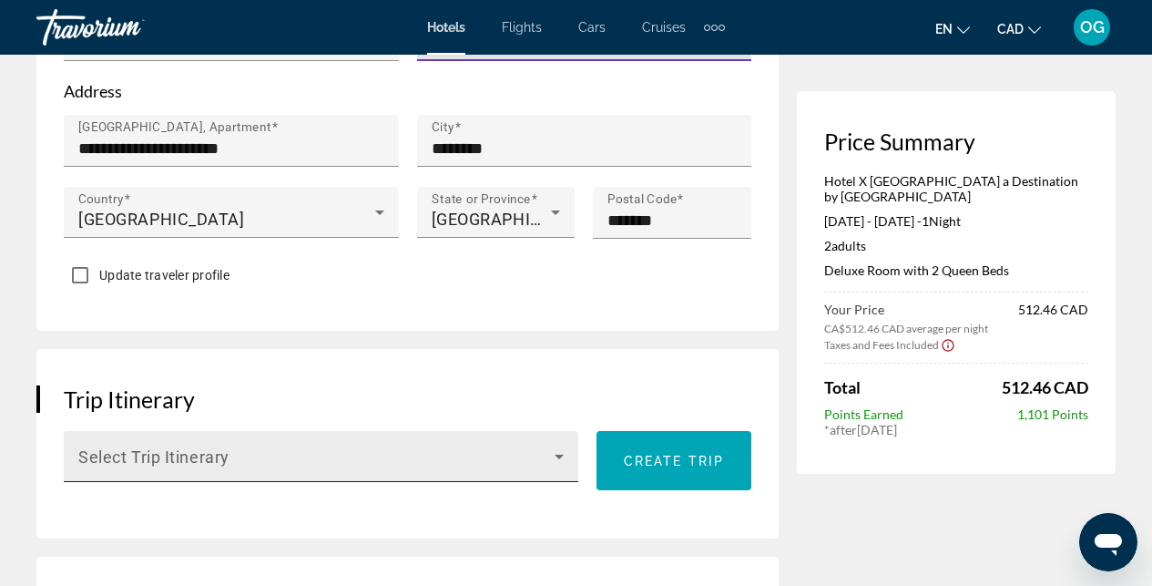
type input "**********"
click at [560, 454] on icon "Main content" at bounding box center [559, 456] width 9 height 5
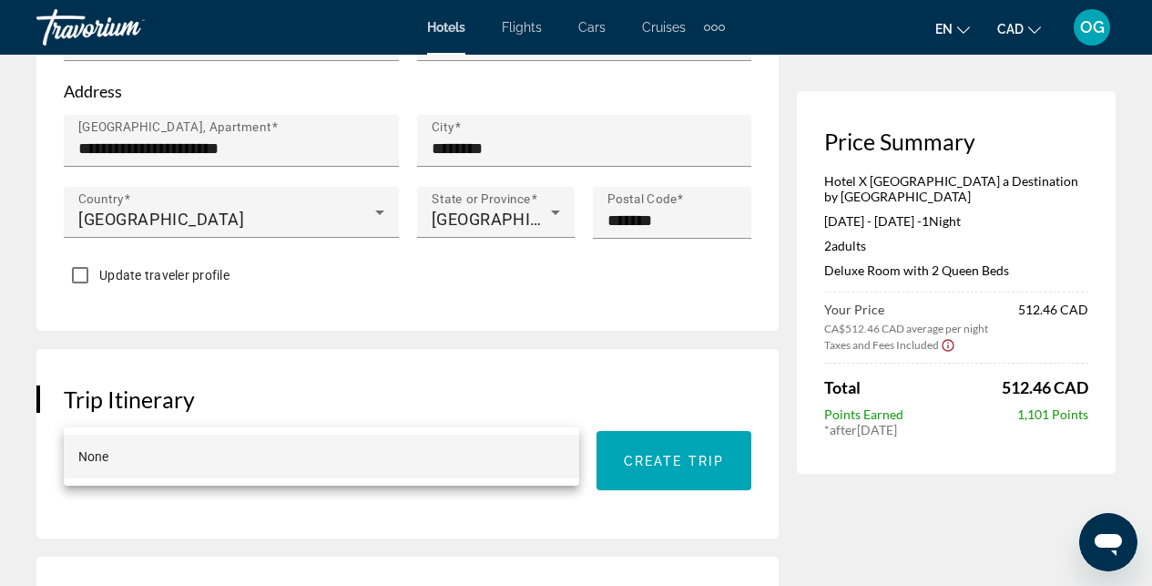
click at [560, 402] on div at bounding box center [576, 293] width 1152 height 586
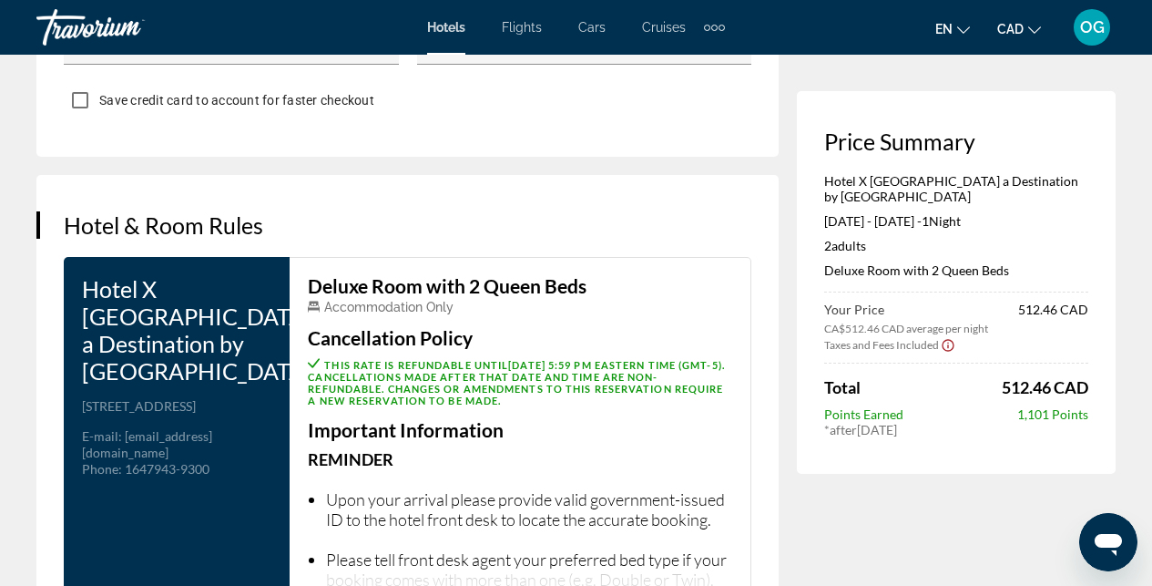
scroll to position [2321, 0]
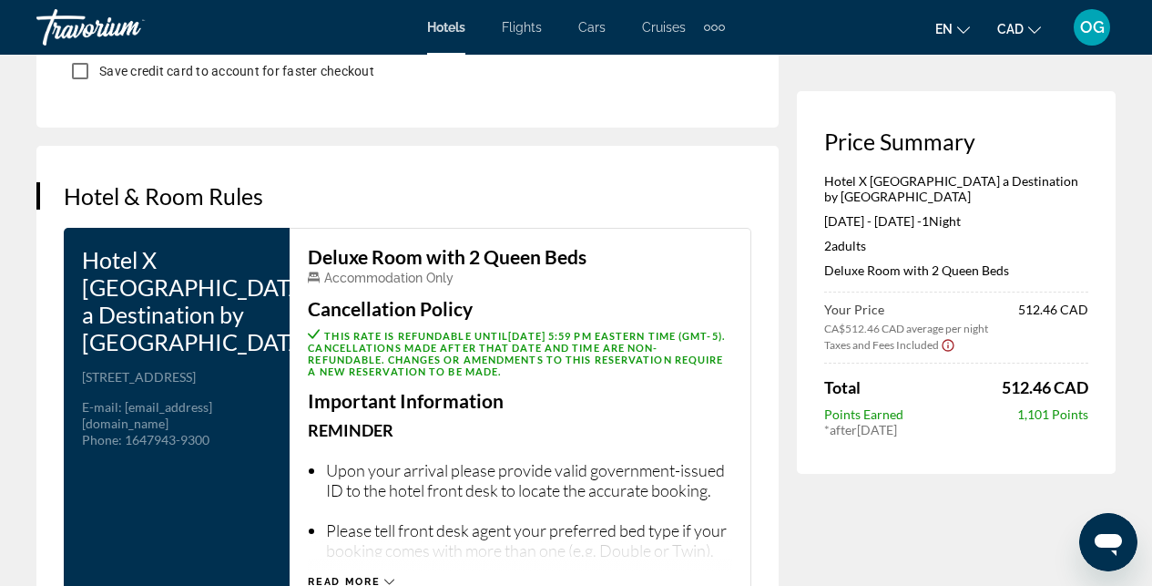
click at [382, 575] on div "Read more" at bounding box center [351, 581] width 87 height 12
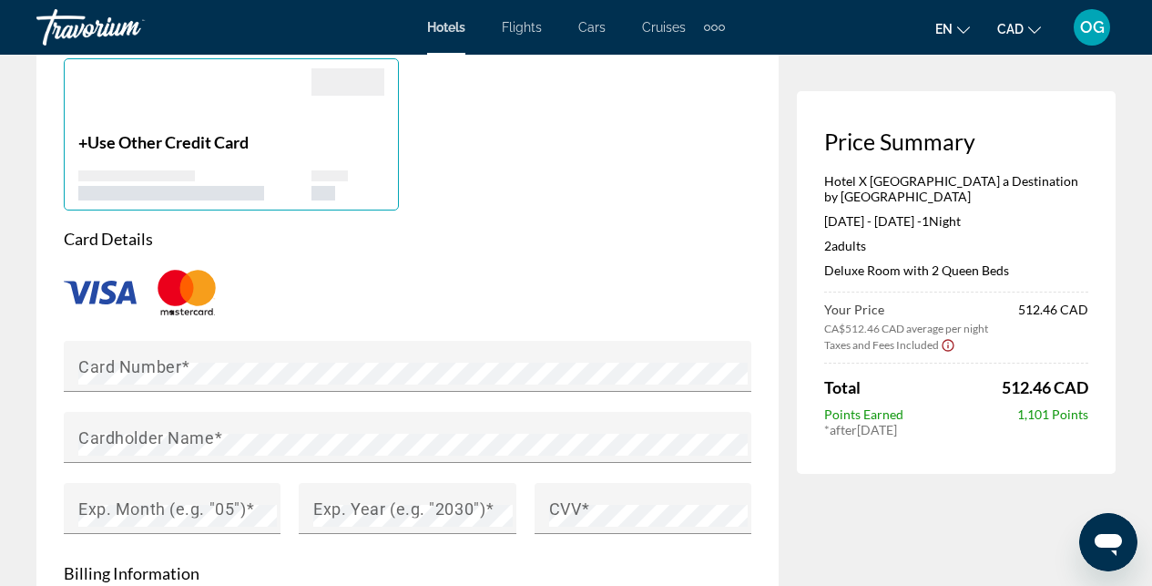
scroll to position [1645, 0]
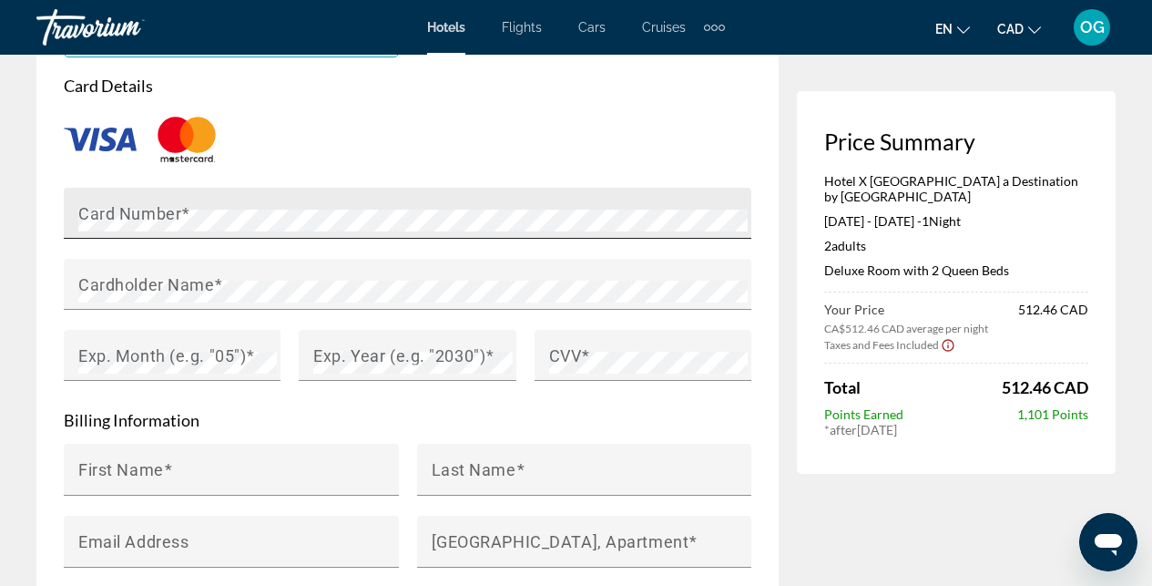
click at [183, 203] on span "Main content" at bounding box center [185, 212] width 9 height 19
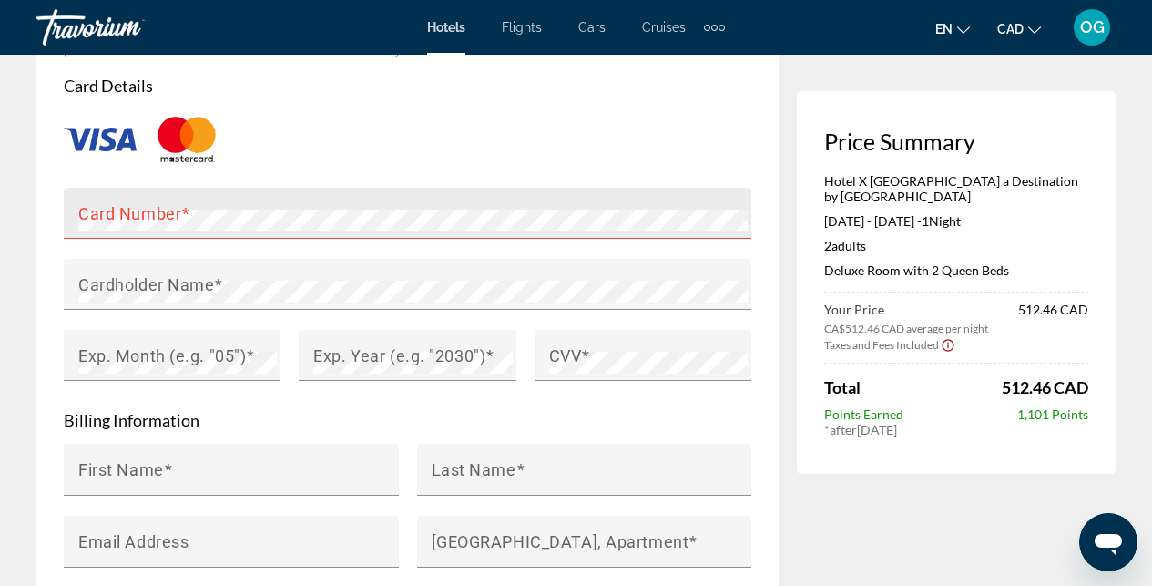
click at [239, 188] on div "Card Number" at bounding box center [412, 213] width 669 height 51
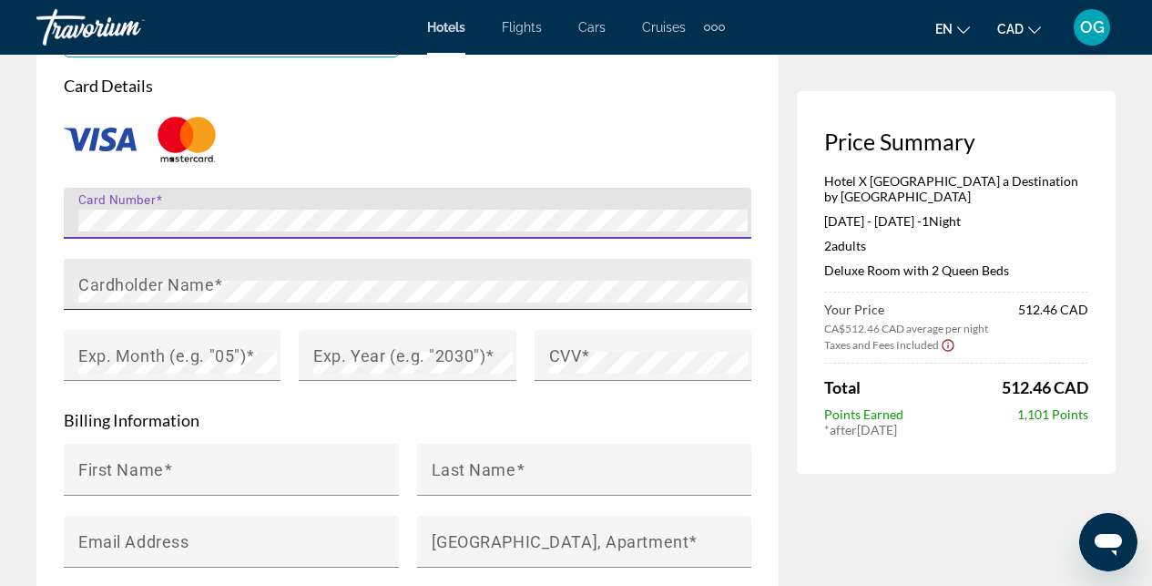
click at [219, 274] on span "Main content" at bounding box center [218, 283] width 9 height 19
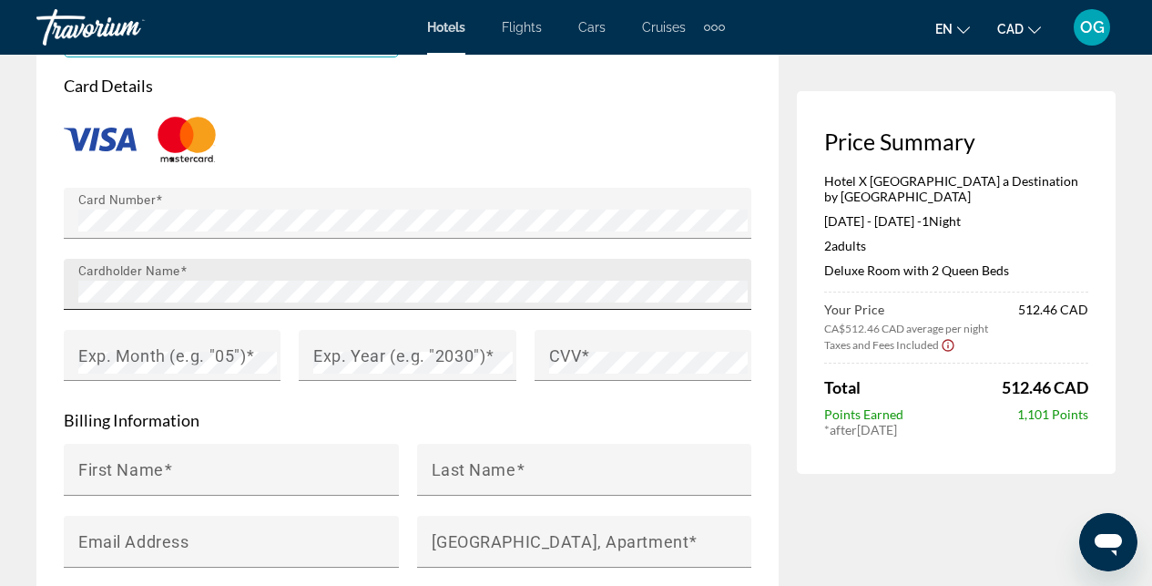
click at [300, 259] on div "Cardholder Name" at bounding box center [412, 284] width 669 height 51
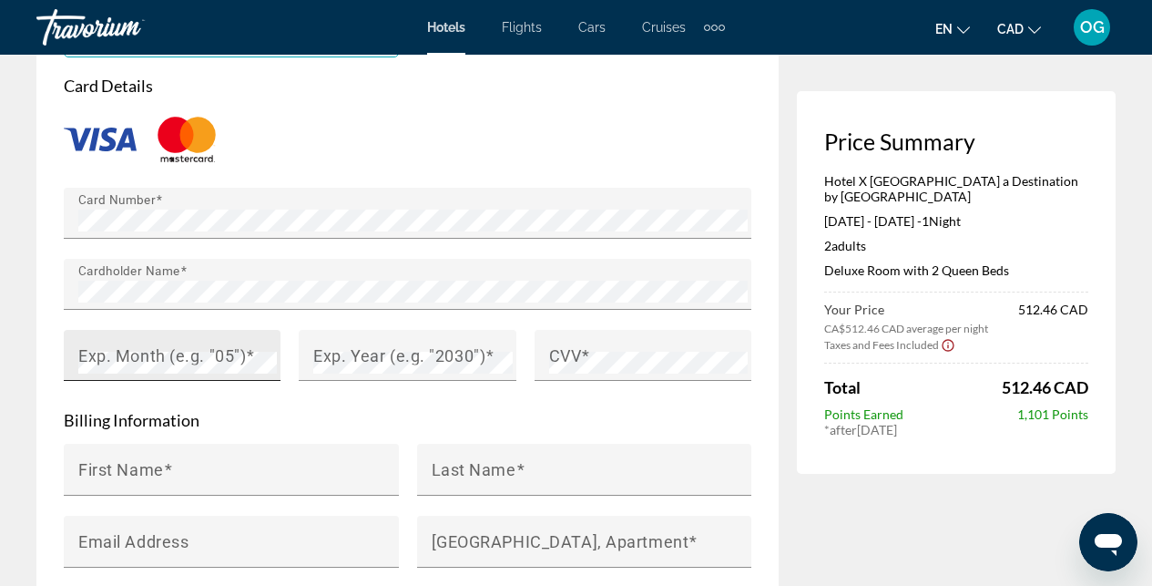
click at [202, 345] on mat-label "Exp. Month (e.g. "05")" at bounding box center [162, 354] width 168 height 19
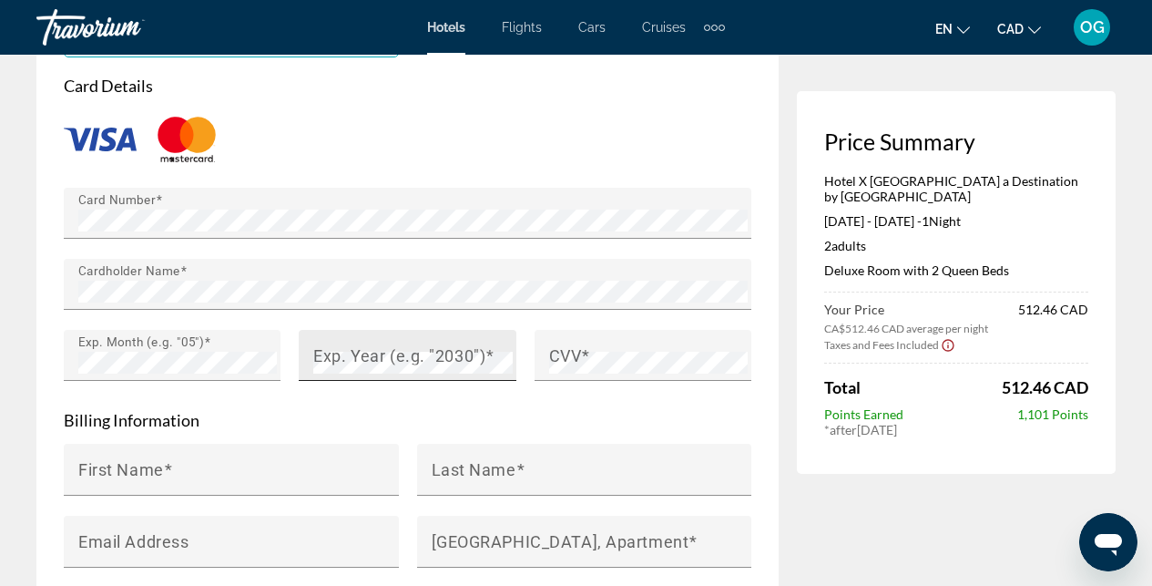
click at [328, 345] on mat-label "Exp. Year (e.g. "2030")" at bounding box center [399, 354] width 172 height 19
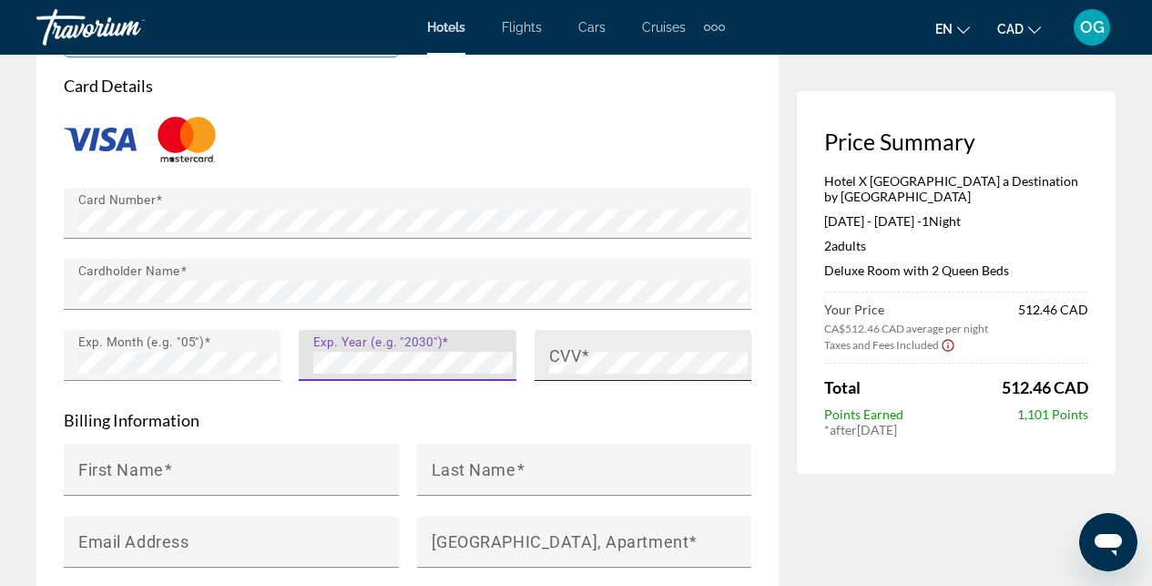
click at [597, 330] on div "CVV" at bounding box center [648, 355] width 199 height 51
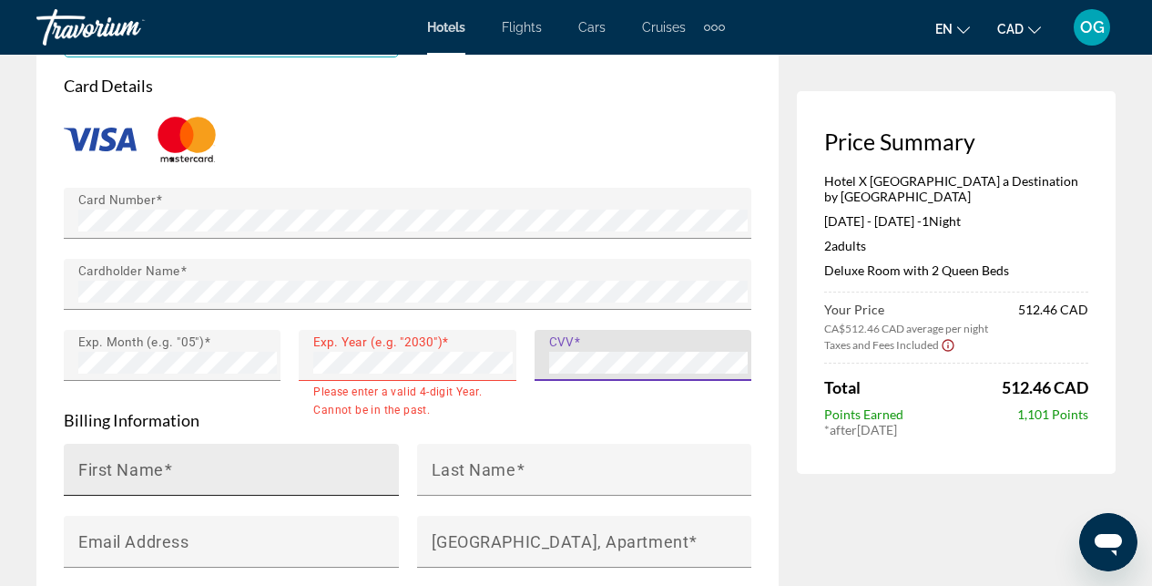
click at [246, 466] on input "First Name" at bounding box center [236, 477] width 317 height 22
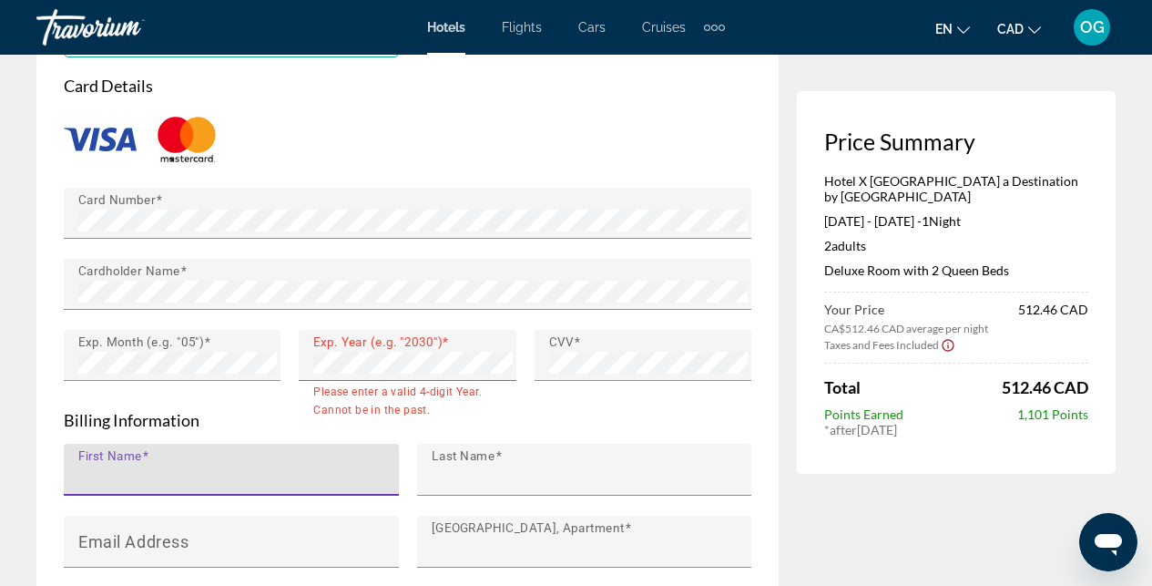
type input "****"
type input "********"
type input "**********"
type input "********"
type input "**"
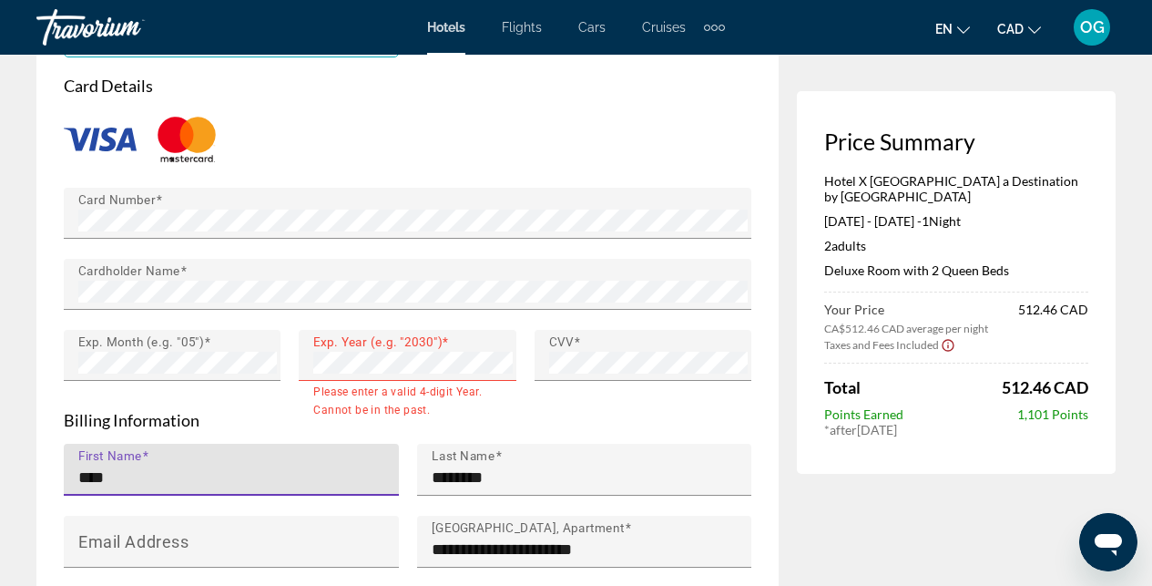
type input "*******"
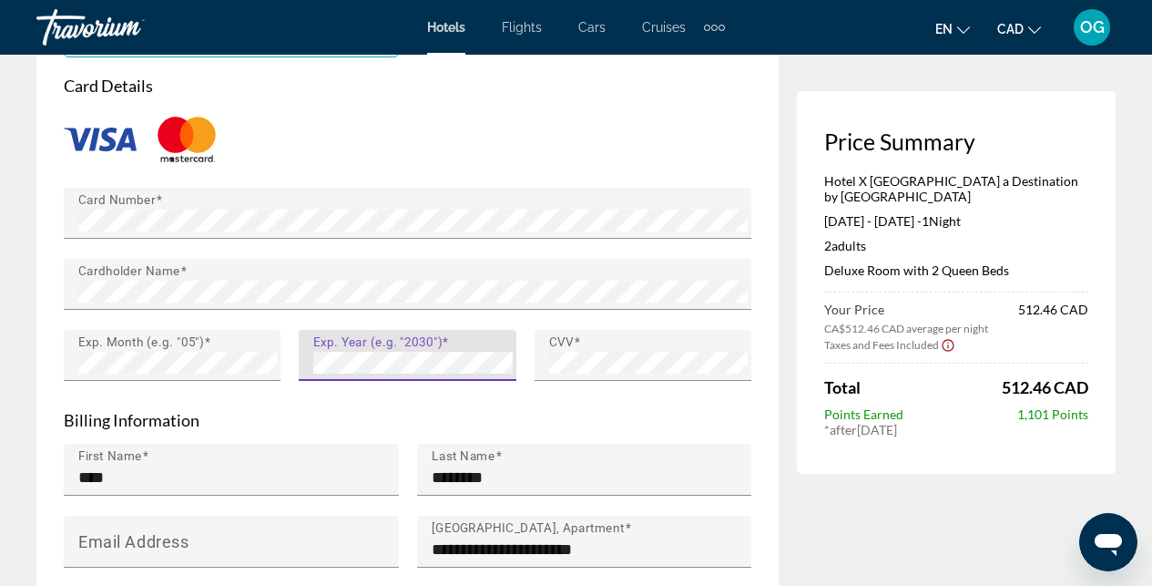
click at [534, 346] on form "**********" at bounding box center [407, 421] width 687 height 691
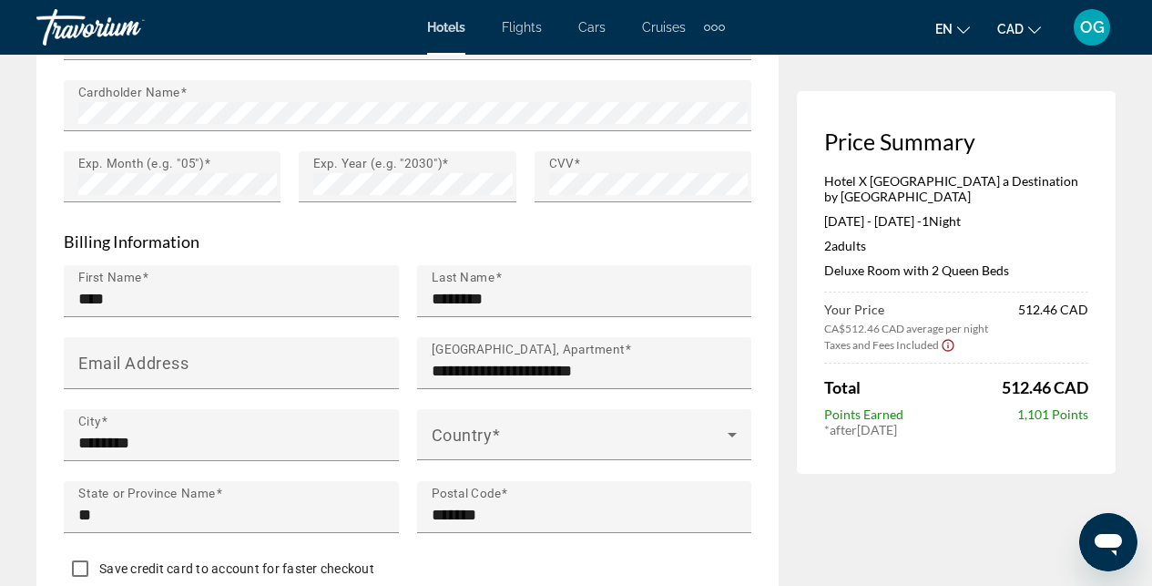
scroll to position [1830, 0]
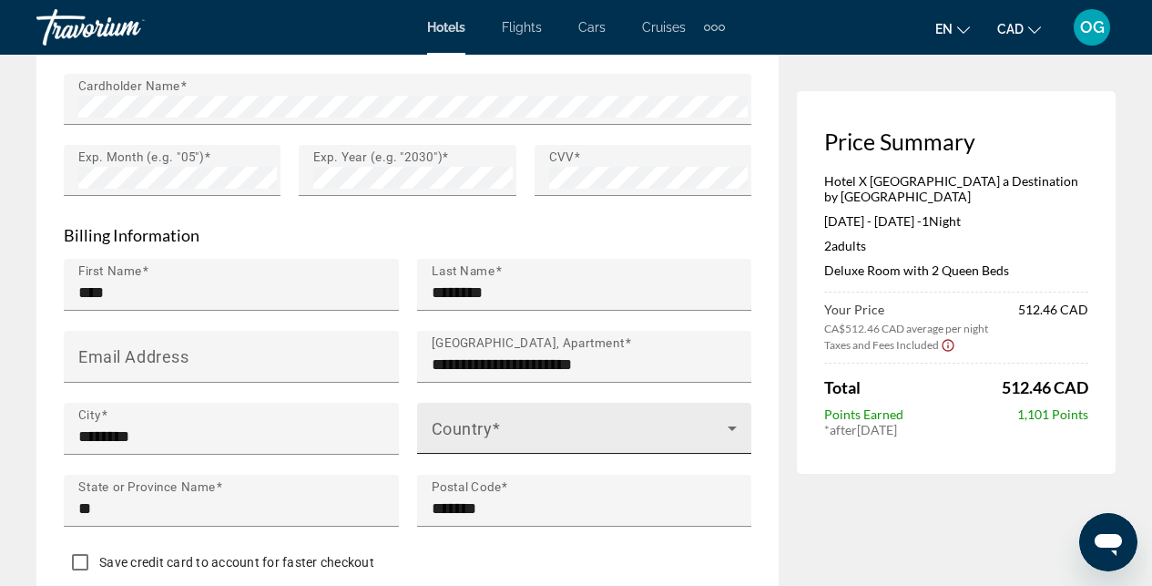
click at [526, 424] on span "Main content" at bounding box center [580, 435] width 297 height 22
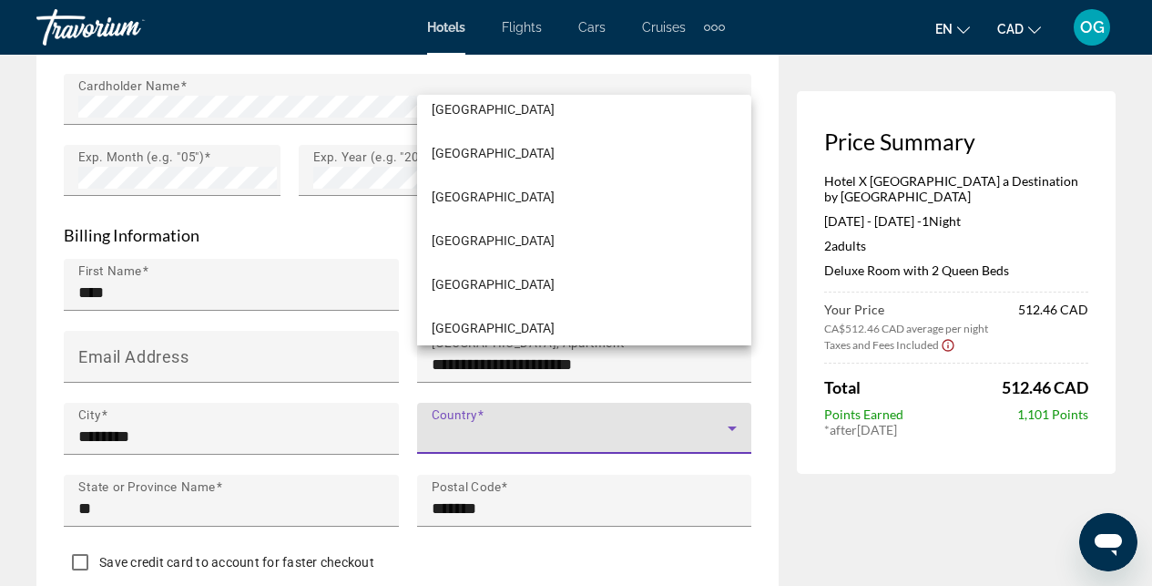
scroll to position [1666, 0]
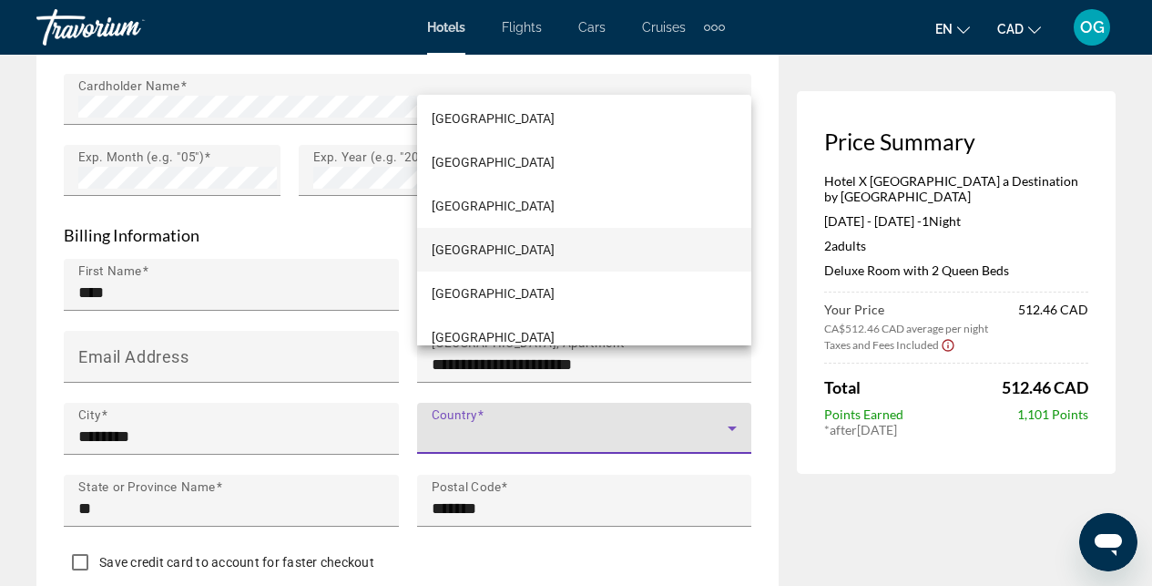
click at [491, 248] on mat-option "Canada" at bounding box center [584, 250] width 335 height 44
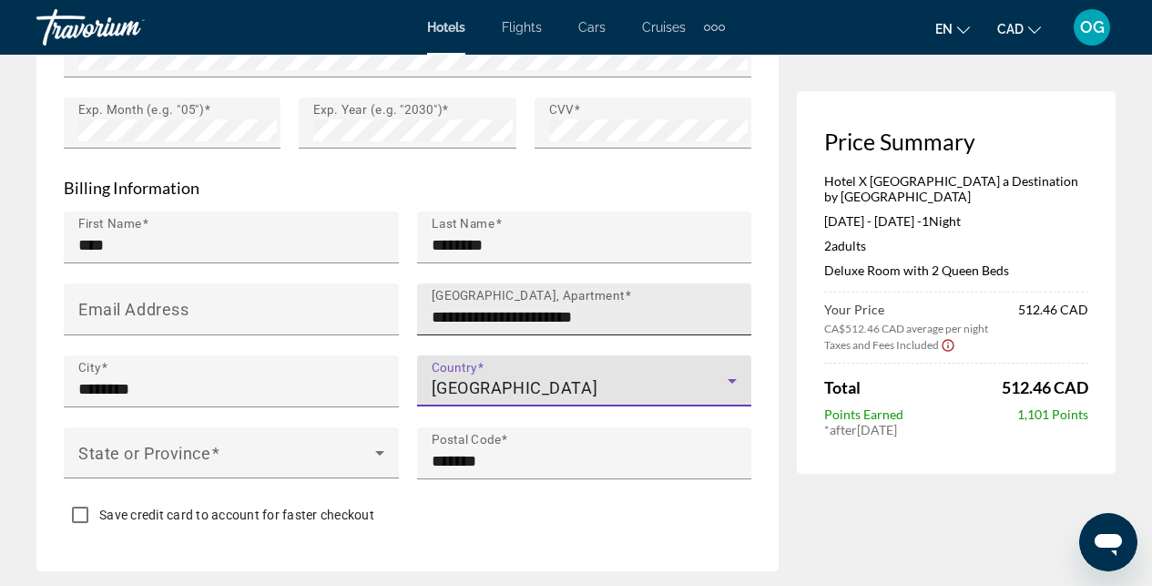
scroll to position [1909, 0]
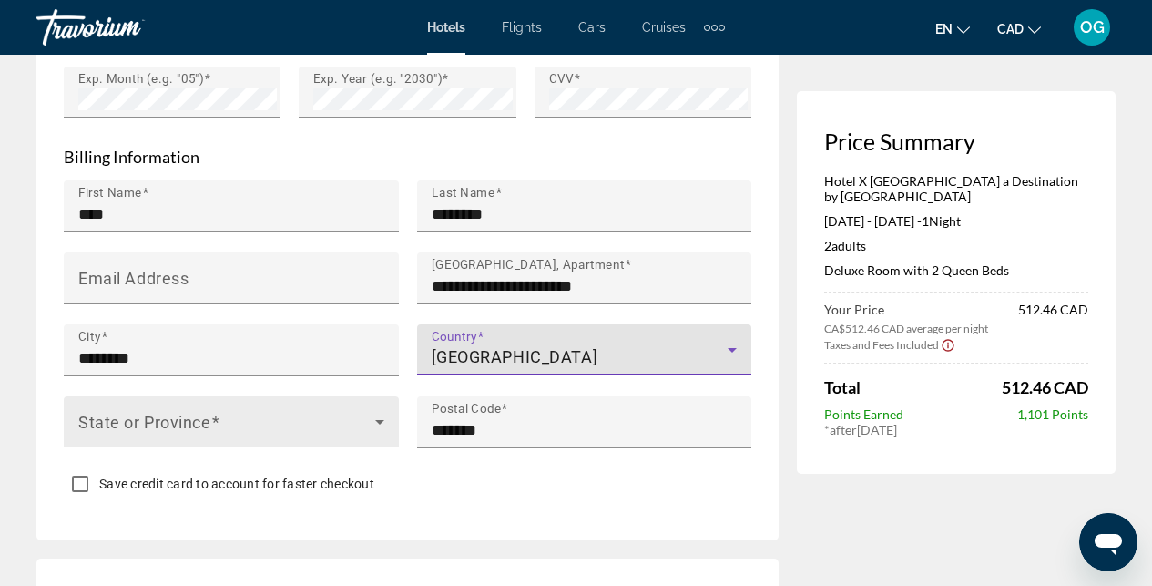
click at [382, 420] on icon "Main content" at bounding box center [379, 422] width 9 height 5
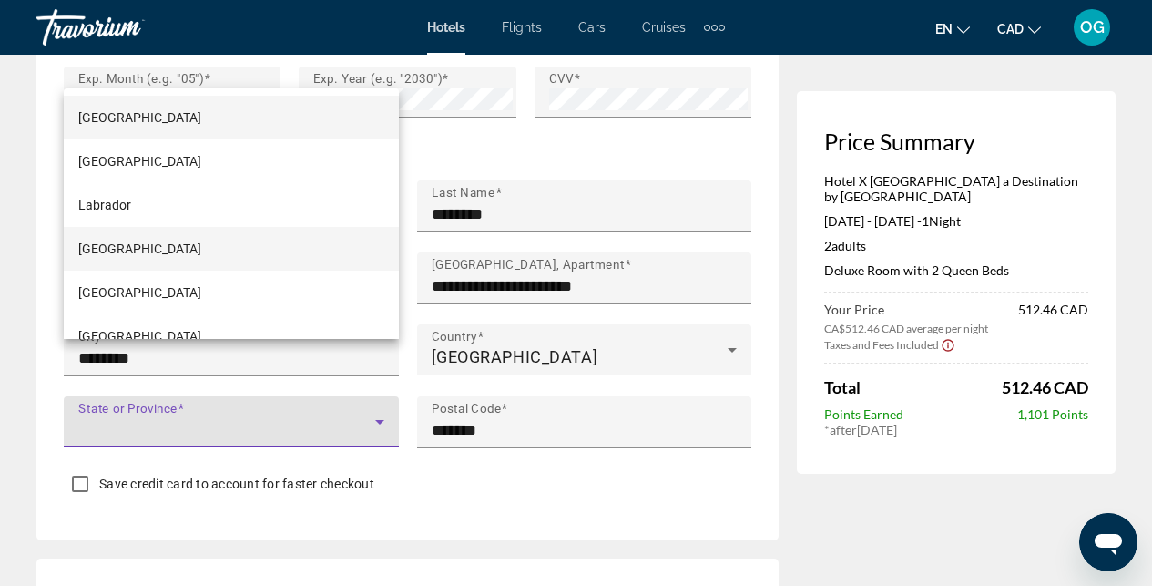
click at [199, 252] on mat-option "Manitoba" at bounding box center [231, 249] width 335 height 44
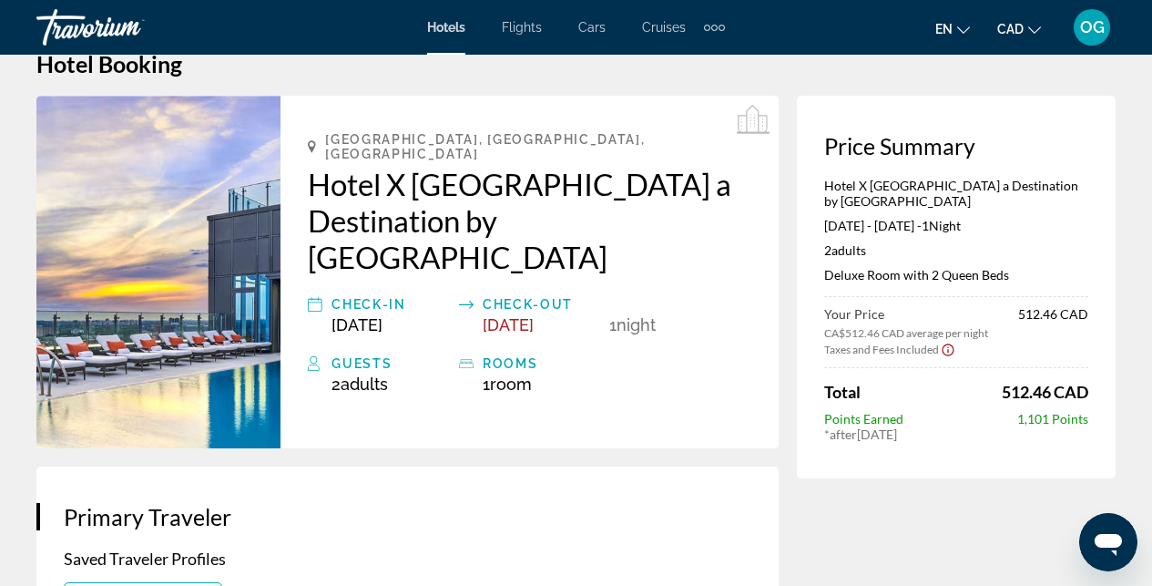
scroll to position [27, 0]
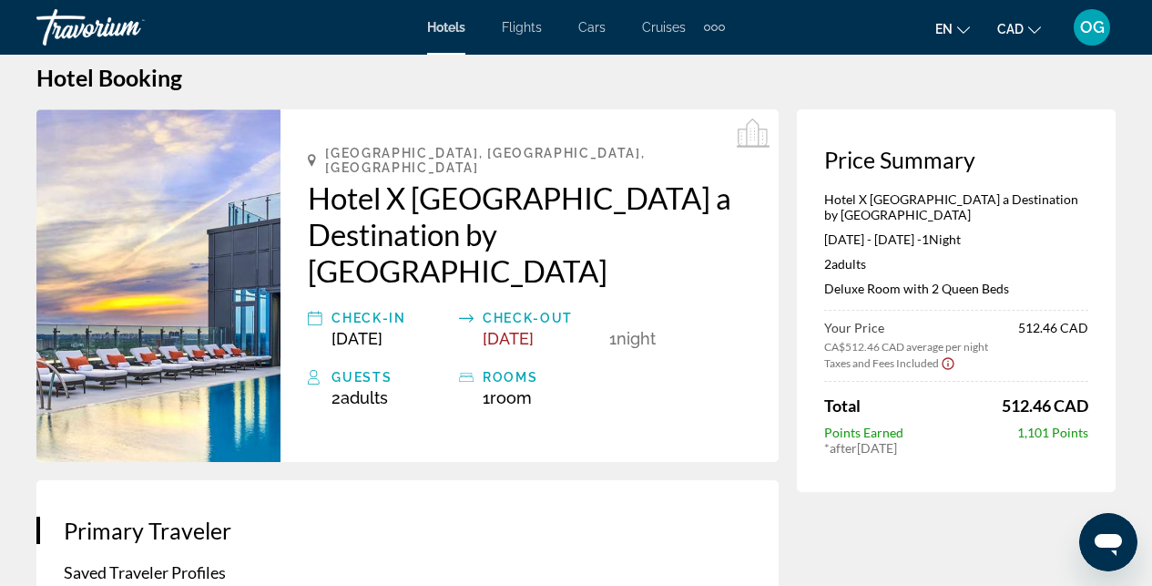
click at [946, 355] on icon "Show Taxes and Fees disclaimer" at bounding box center [948, 363] width 15 height 16
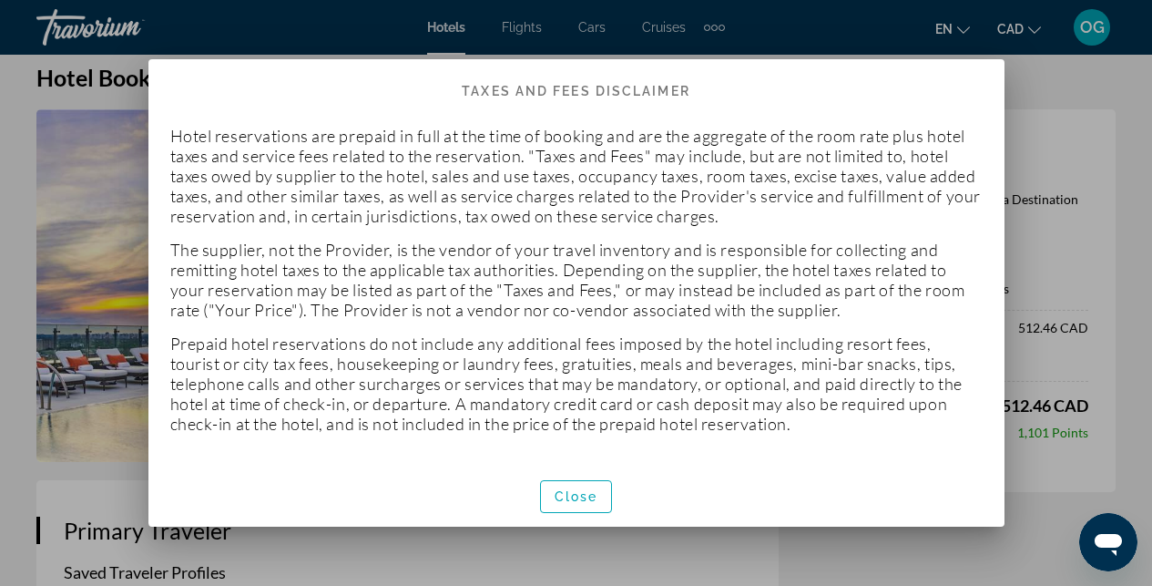
scroll to position [0, 0]
click at [592, 489] on span "Close" at bounding box center [577, 496] width 44 height 15
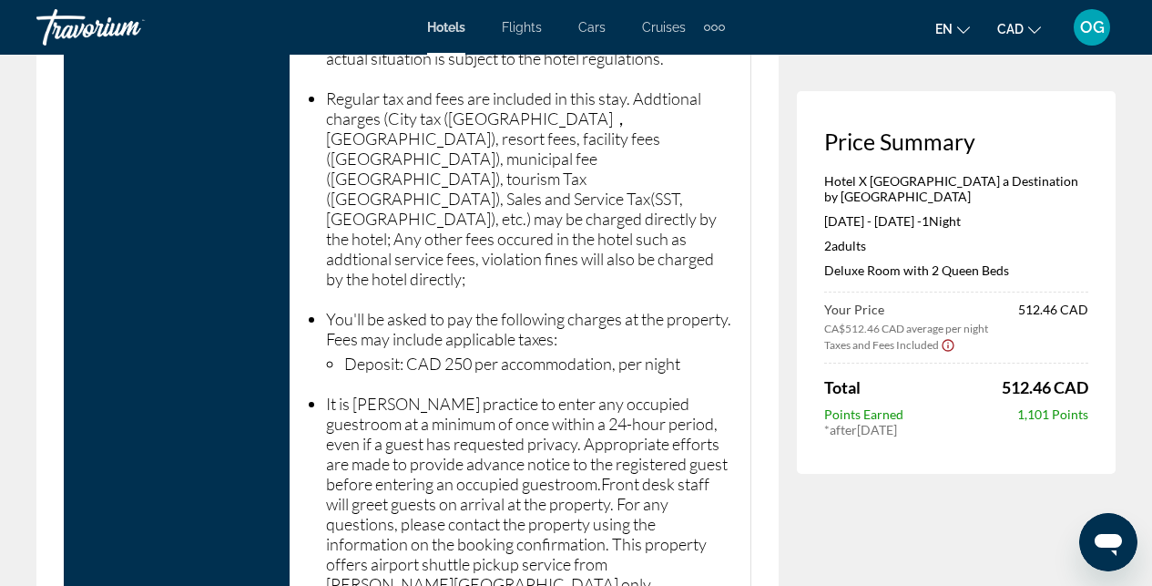
scroll to position [3476, 0]
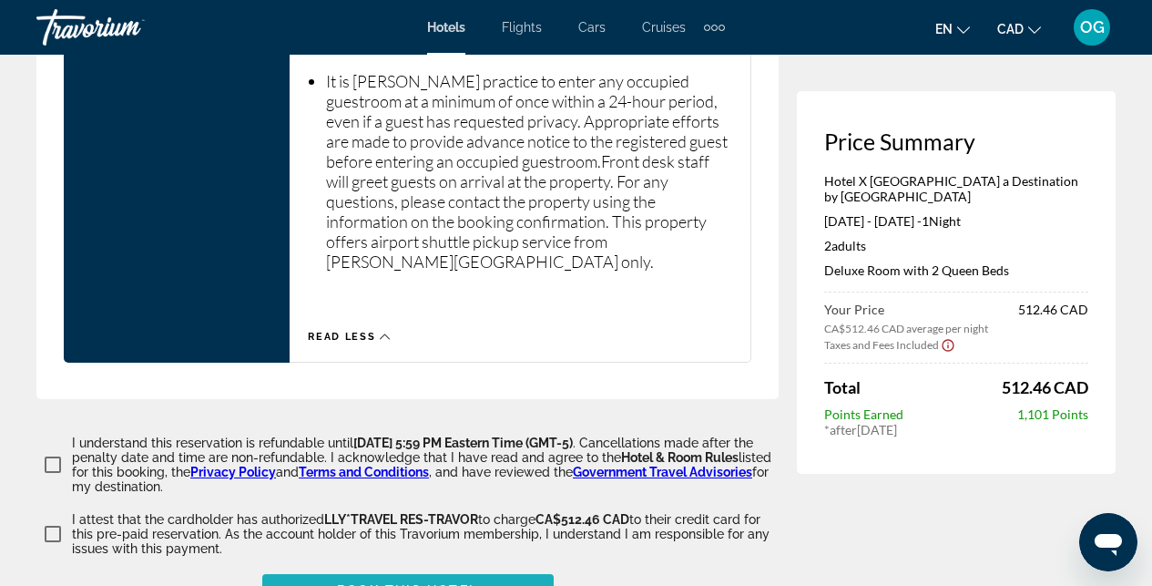
click at [419, 583] on span "Book this hotel" at bounding box center [407, 590] width 141 height 15
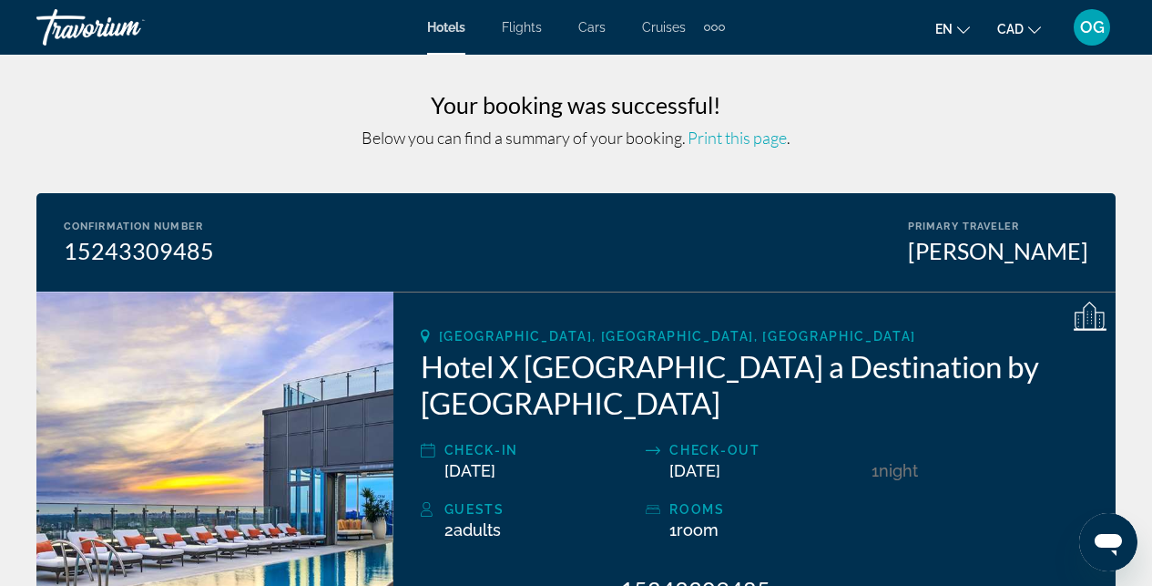
click at [761, 141] on span "Print this page" at bounding box center [736, 137] width 99 height 20
